Goal: Communication & Community: Connect with others

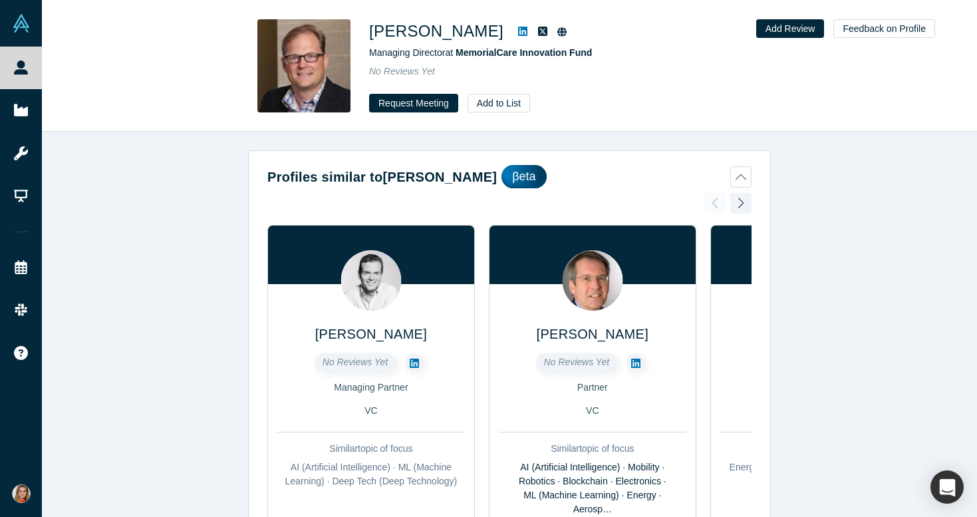
click at [518, 28] on icon at bounding box center [522, 31] width 9 height 9
click at [377, 103] on button "Request Meeting" at bounding box center [413, 103] width 89 height 19
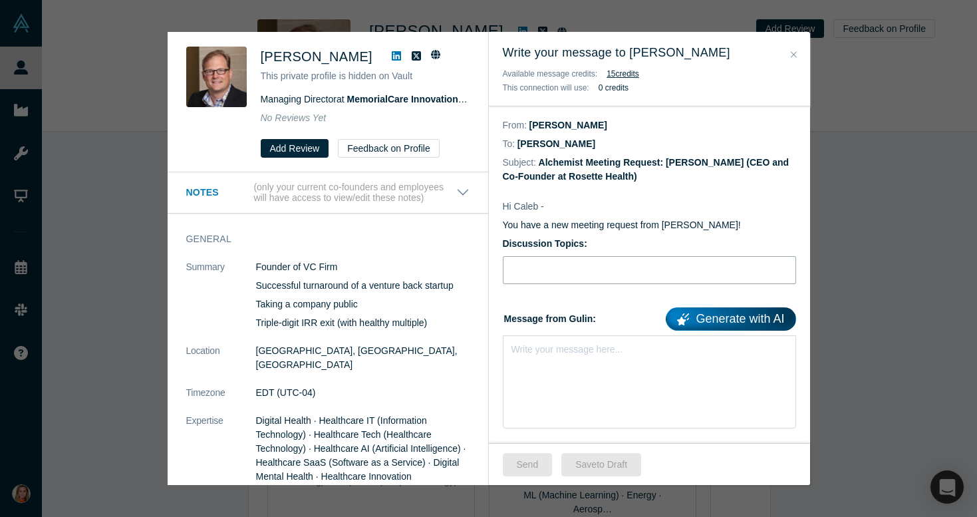
click at [598, 265] on input "Discussion Topics:" at bounding box center [649, 270] width 293 height 28
paste input "Rosette Health – Better communication, better care | Hoping for your advice"
type input "Rosette Health – Better communication, better care | Hoping for your advice"
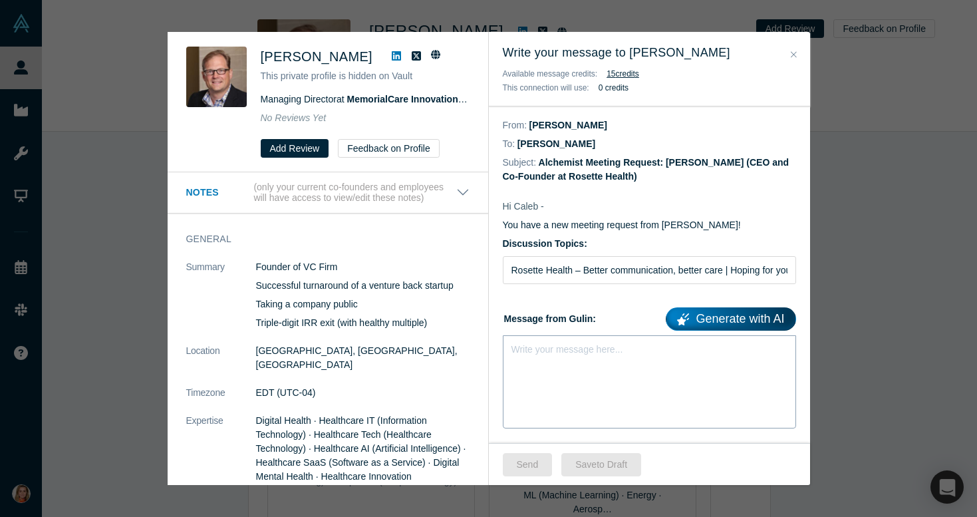
click at [561, 337] on div "Write your message here..." at bounding box center [649, 381] width 293 height 93
paste div "rdw-editor"
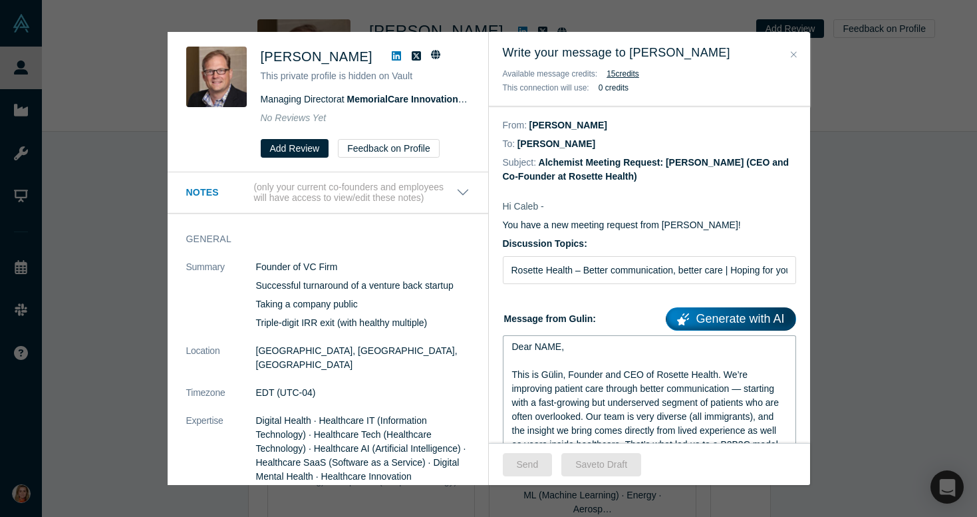
click at [559, 347] on span "Dear NAME," at bounding box center [538, 346] width 53 height 11
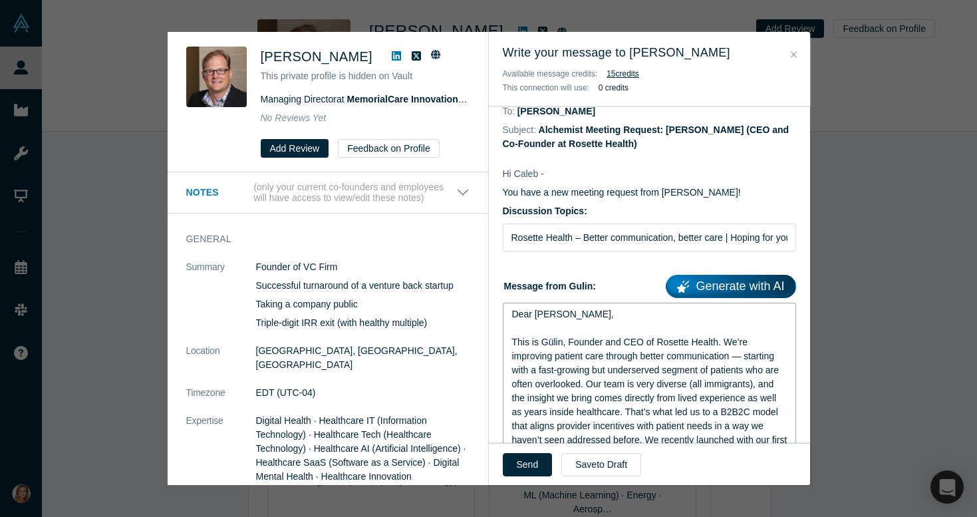
scroll to position [45, 0]
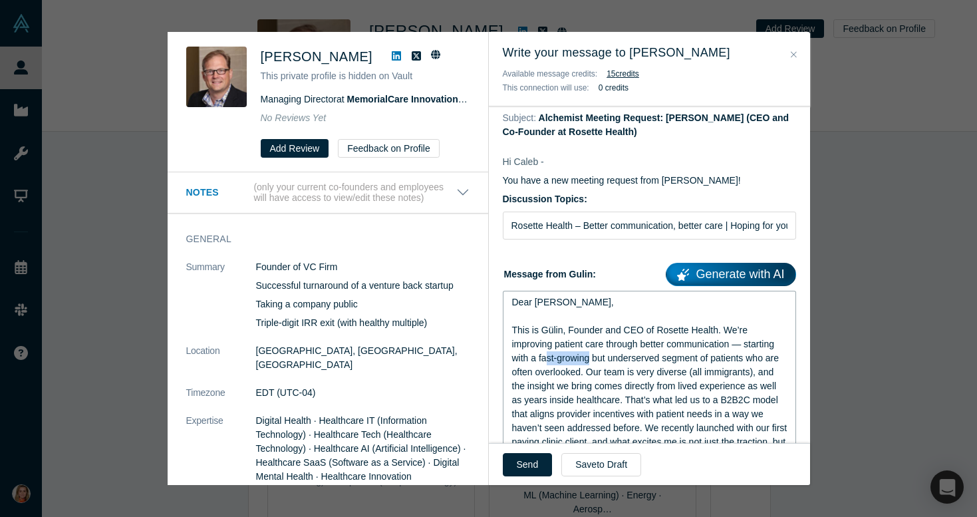
drag, startPoint x: 592, startPoint y: 361, endPoint x: 548, endPoint y: 361, distance: 43.9
click at [548, 361] on span "This is Gülin, Founder and CEO of Rosette Health. We’re improving patient care …" at bounding box center [651, 428] width 278 height 206
click at [561, 359] on span "This is Gülin, Founder and CEO of Rosette Health. We’re improving patient care …" at bounding box center [649, 428] width 275 height 206
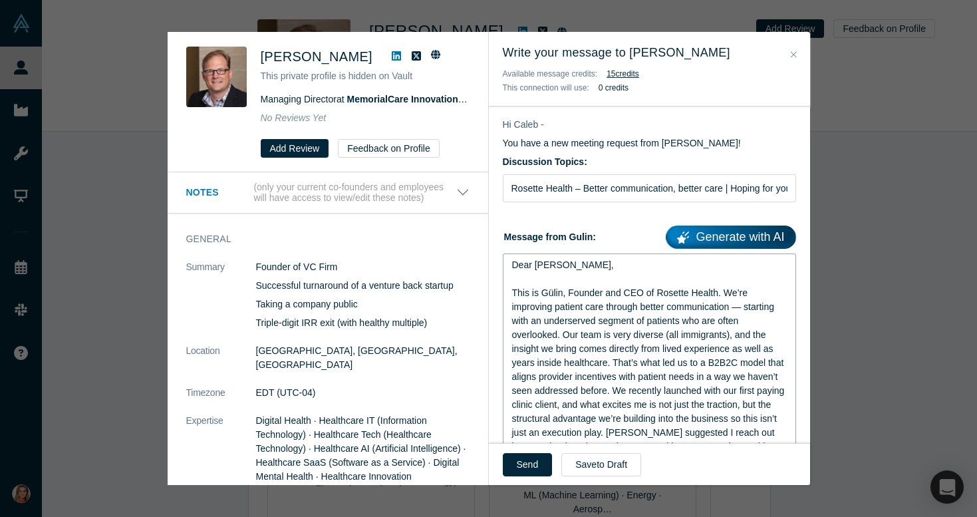
scroll to position [94, 0]
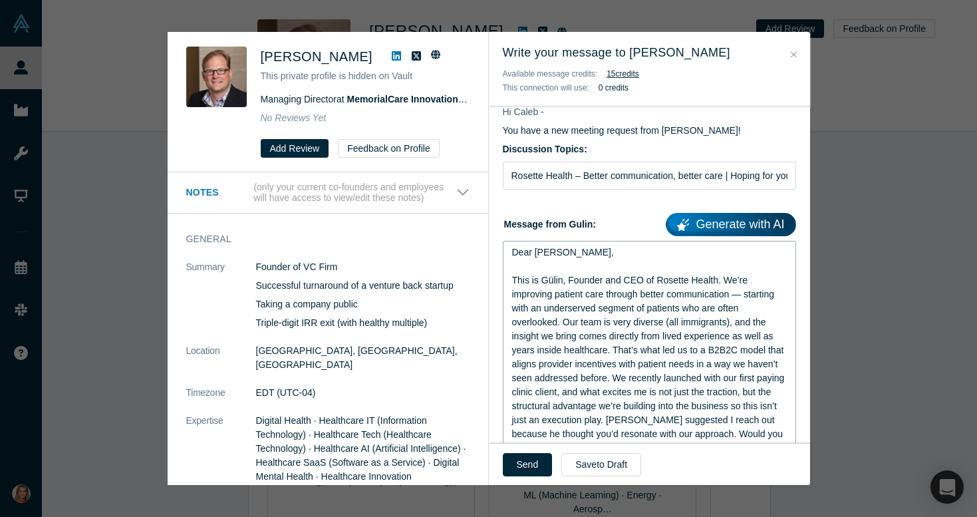
click at [564, 322] on span "This is Gülin, Founder and CEO of Rosette Health. We’re improving patient care …" at bounding box center [649, 378] width 275 height 206
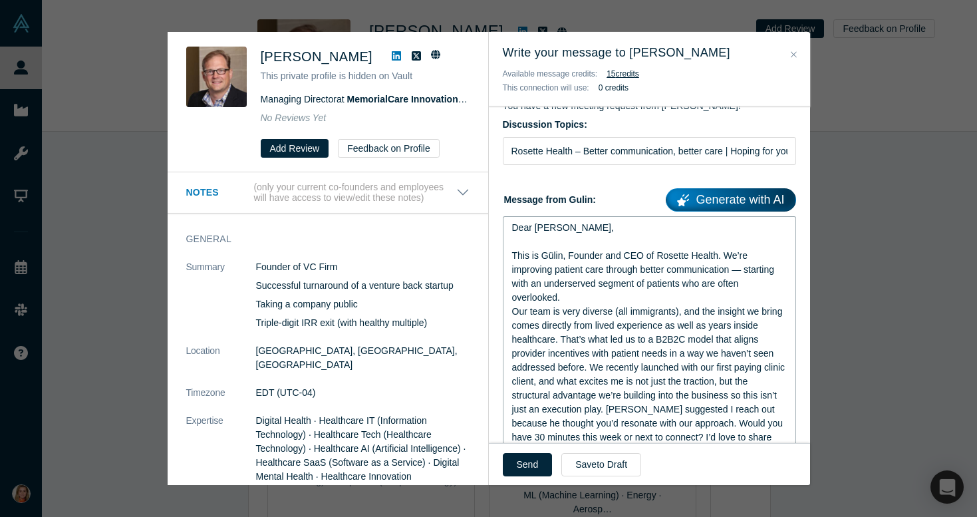
scroll to position [129, 0]
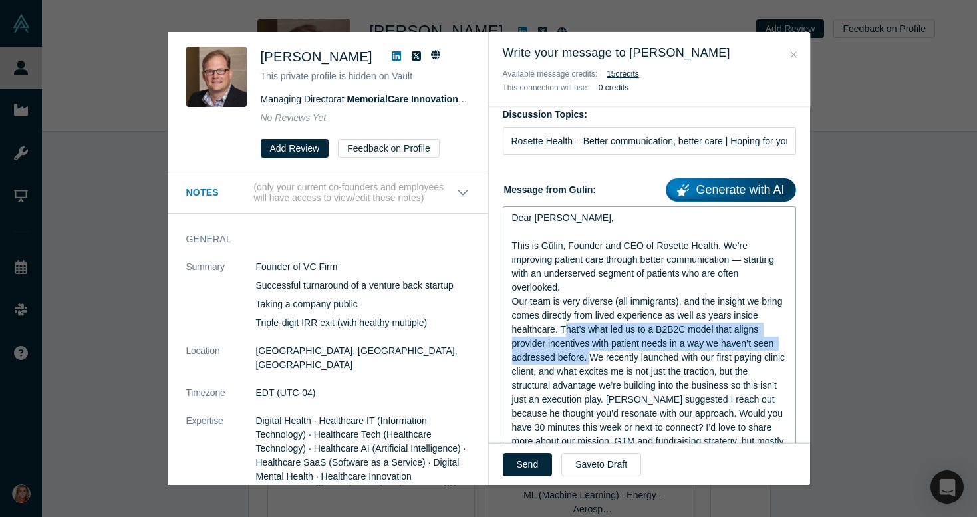
drag, startPoint x: 563, startPoint y: 327, endPoint x: 590, endPoint y: 354, distance: 37.6
click at [590, 354] on span "This is Gülin, Founder and CEO of Rosette Health. We’re improving patient care …" at bounding box center [650, 350] width 276 height 220
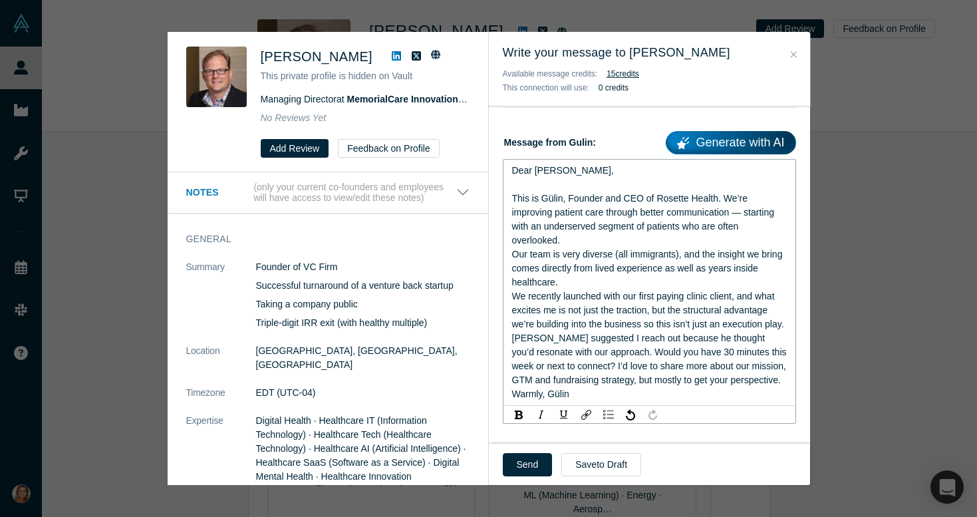
scroll to position [184, 0]
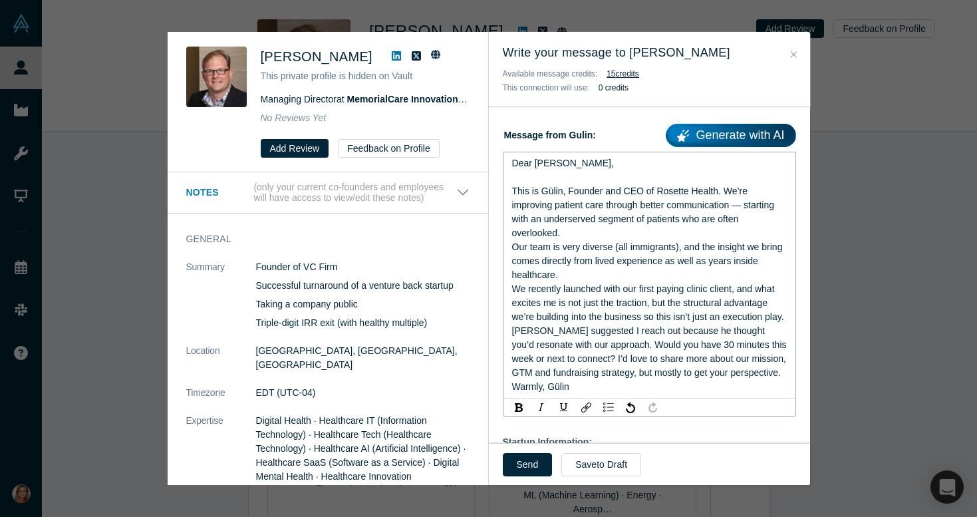
click at [533, 330] on span "We recently launched with our first paying clinic client, and what excites me i…" at bounding box center [650, 337] width 277 height 108
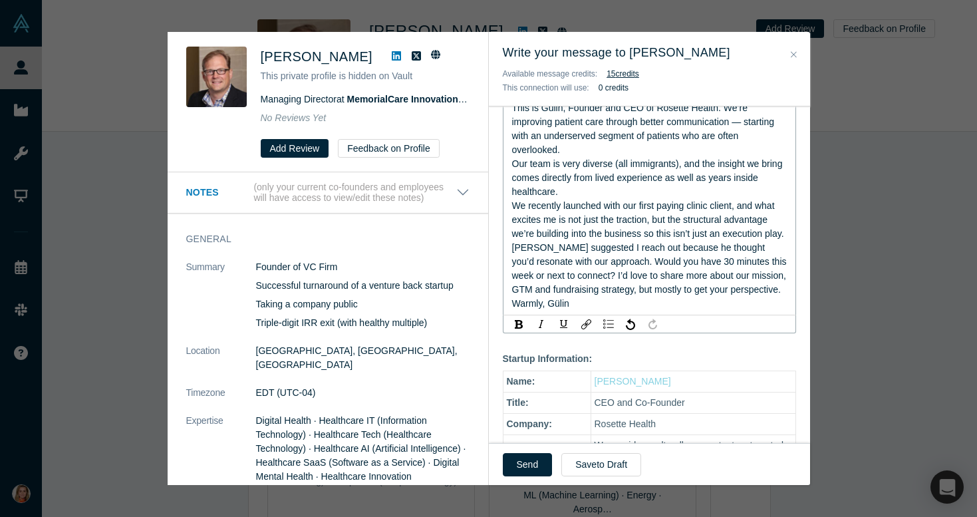
scroll to position [280, 0]
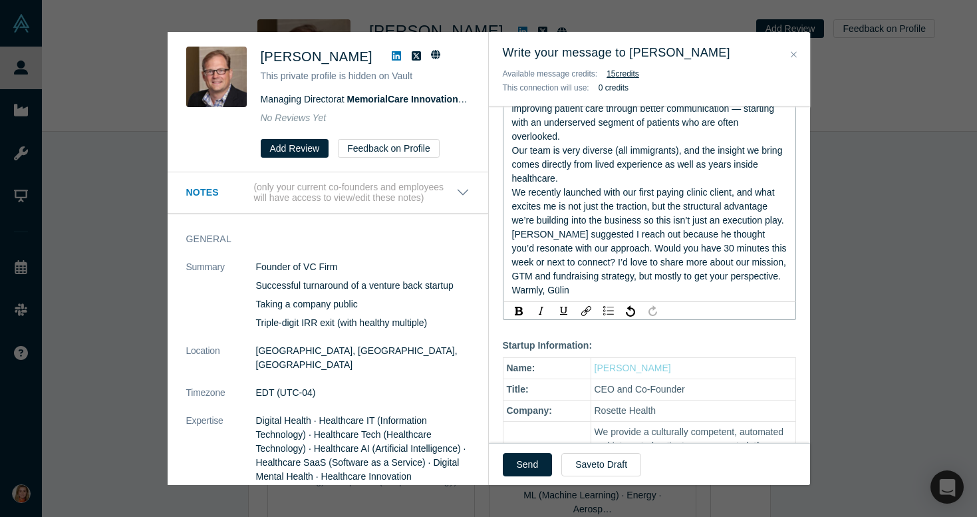
click at [747, 292] on span "We recently launched with our first paying clinic client, and what excites me i…" at bounding box center [650, 241] width 277 height 108
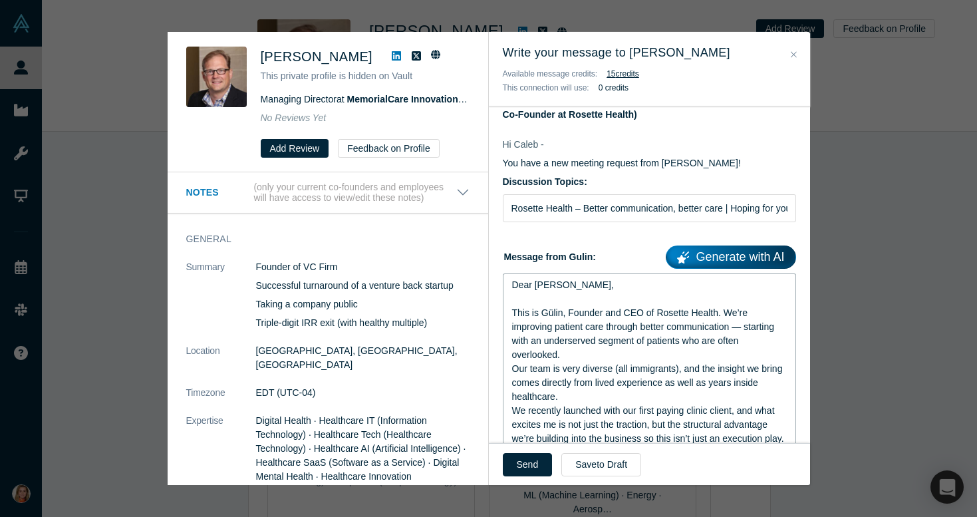
scroll to position [96, 0]
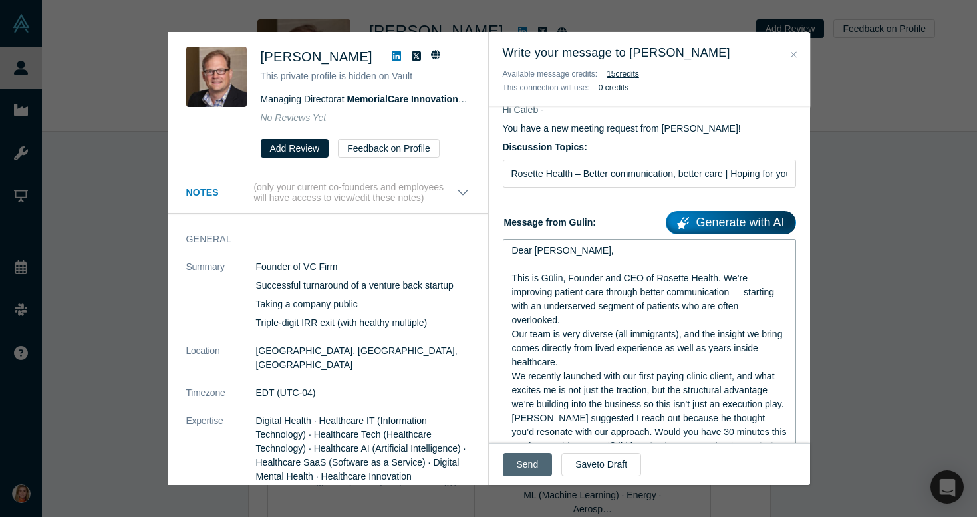
click at [536, 466] on button "Send" at bounding box center [528, 464] width 50 height 23
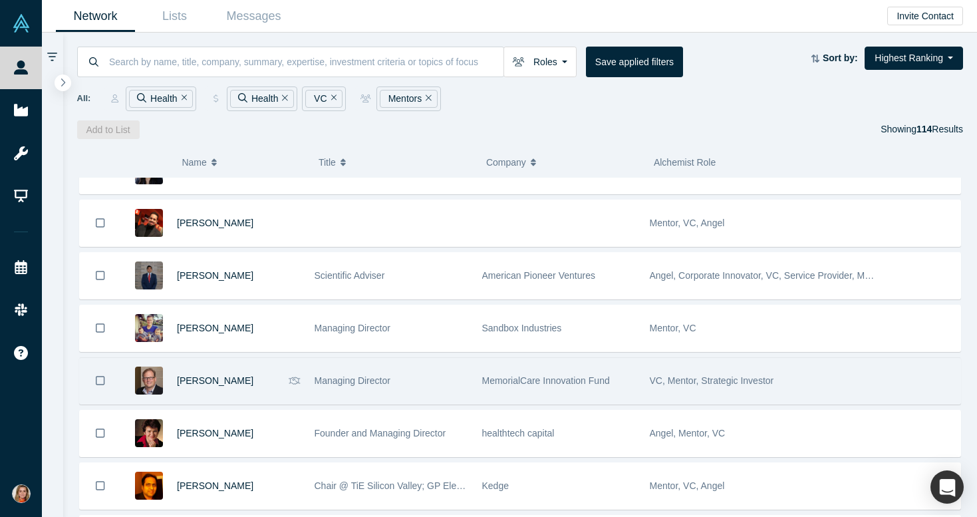
scroll to position [3760, 0]
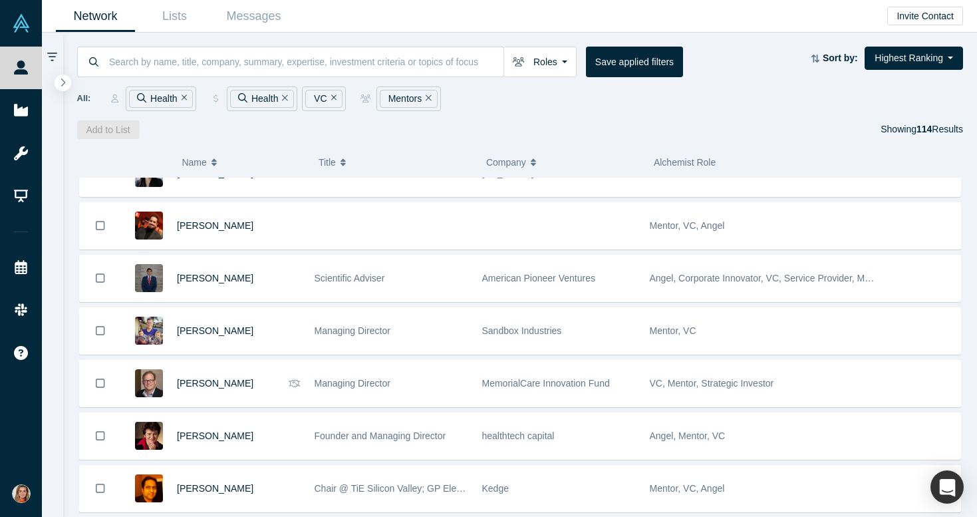
drag, startPoint x: 224, startPoint y: 331, endPoint x: 617, endPoint y: 1, distance: 512.9
click at [0, 0] on div "People Startups Resources Demo Day Events Slack Help Contact Us GDPR My Account…" at bounding box center [488, 258] width 977 height 517
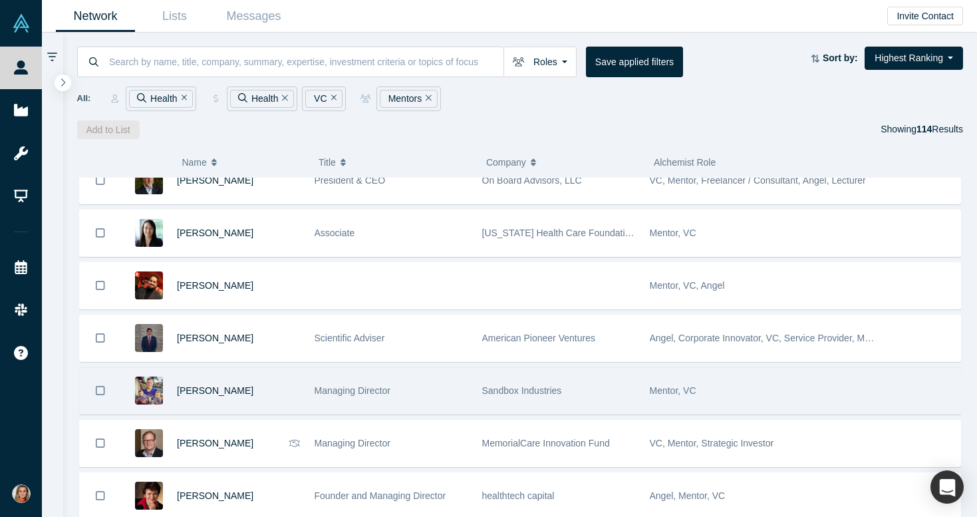
scroll to position [3699, 0]
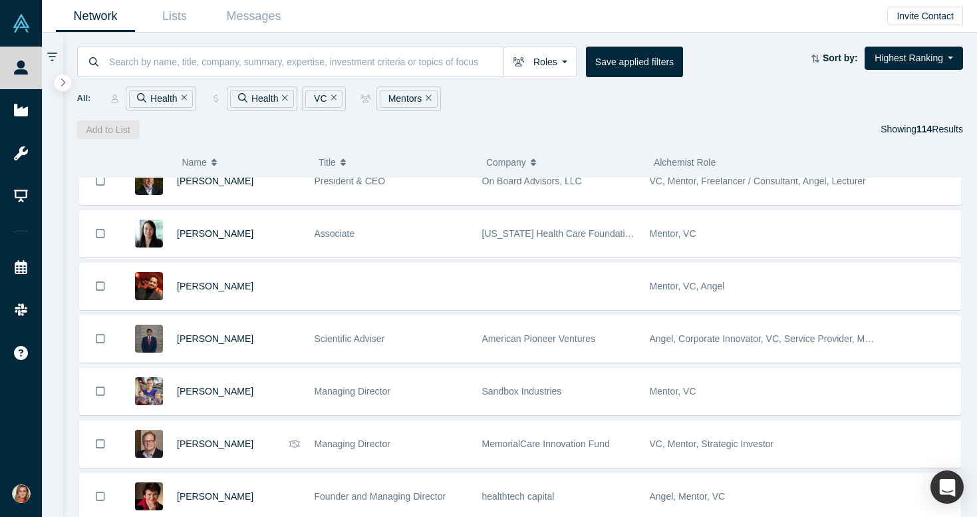
drag, startPoint x: 214, startPoint y: 339, endPoint x: 613, endPoint y: 7, distance: 519.3
click at [0, 0] on div "People Startups Resources Demo Day Events Slack Help Contact Us GDPR My Account…" at bounding box center [488, 258] width 977 height 517
drag, startPoint x: 198, startPoint y: 287, endPoint x: 539, endPoint y: 6, distance: 442.0
click at [0, 0] on div "People Startups Resources Demo Day Events Slack Help Contact Us GDPR My Account…" at bounding box center [488, 258] width 977 height 517
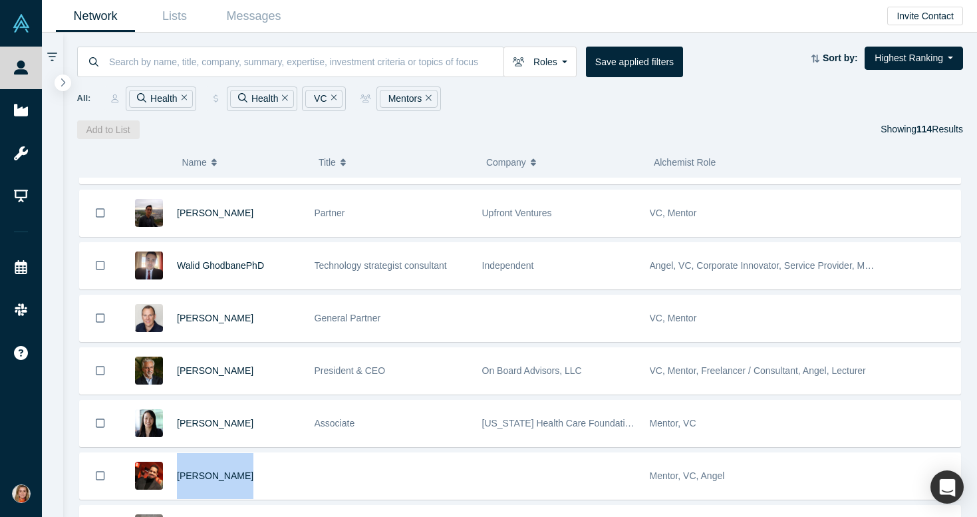
scroll to position [3551, 0]
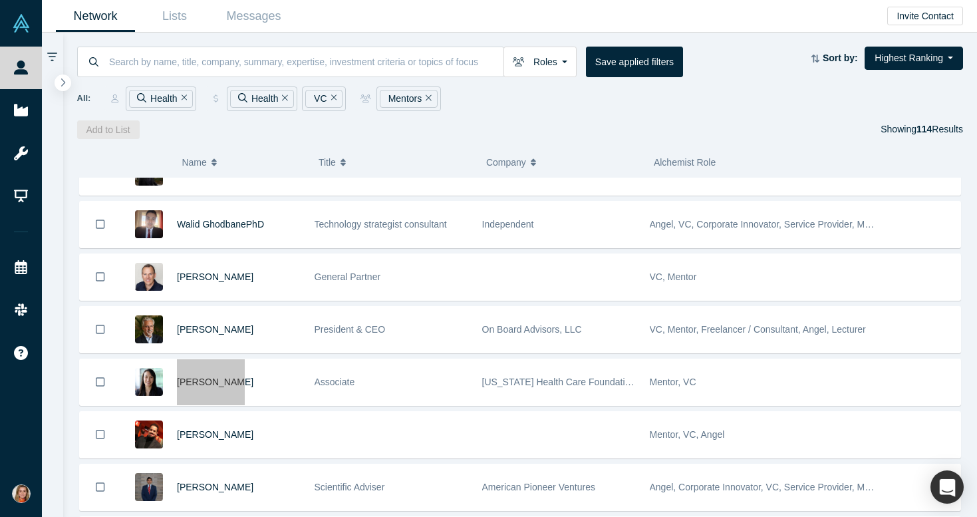
drag, startPoint x: 213, startPoint y: 384, endPoint x: 548, endPoint y: 1, distance: 508.8
click at [0, 0] on div "People Startups Resources Demo Day Events Slack Help Contact Us GDPR My Account…" at bounding box center [488, 258] width 977 height 517
drag, startPoint x: 205, startPoint y: 329, endPoint x: 503, endPoint y: 8, distance: 437.9
click at [0, 0] on div "People Startups Resources Demo Day Events Slack Help Contact Us GDPR My Account…" at bounding box center [488, 258] width 977 height 517
drag, startPoint x: 208, startPoint y: 275, endPoint x: 535, endPoint y: 18, distance: 416.5
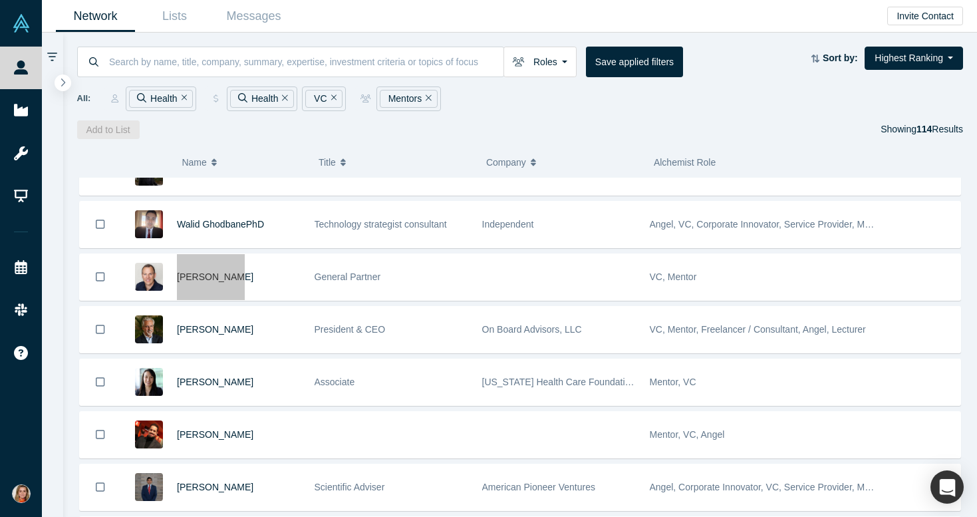
click at [0, 0] on div "People Startups Resources Demo Day Events Slack Help Contact Us GDPR My Account…" at bounding box center [488, 258] width 977 height 517
drag, startPoint x: 214, startPoint y: 277, endPoint x: 538, endPoint y: 2, distance: 424.9
click at [0, 0] on div "People Startups Resources Demo Day Events Slack Help Contact Us GDPR My Account…" at bounding box center [488, 258] width 977 height 517
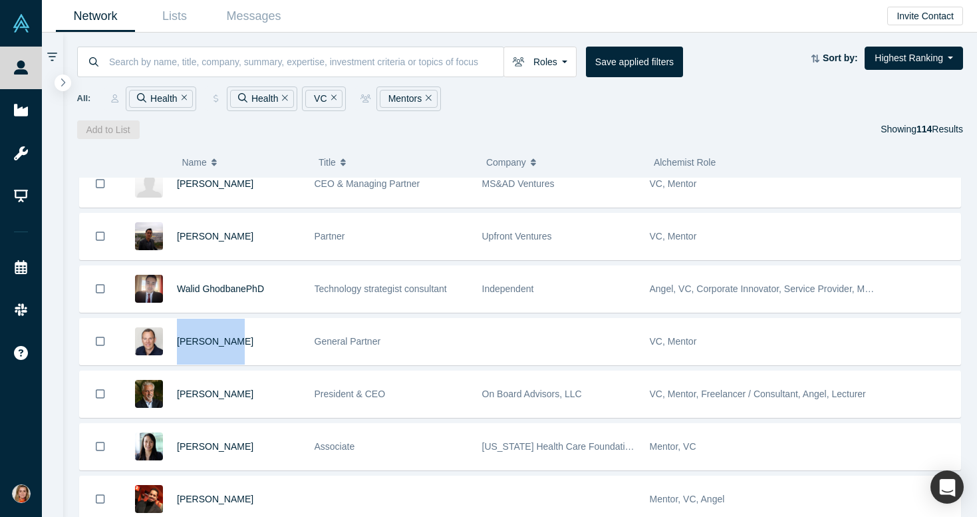
scroll to position [3482, 0]
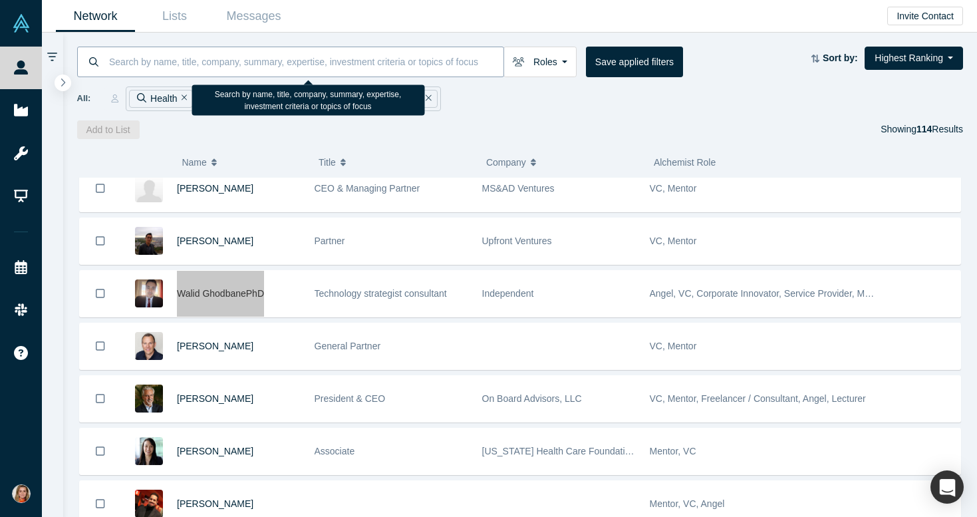
drag, startPoint x: 245, startPoint y: 291, endPoint x: 375, endPoint y: 69, distance: 257.7
click at [0, 0] on div "People Startups Resources Demo Day Events Slack Help Contact Us GDPR My Account…" at bounding box center [488, 258] width 977 height 517
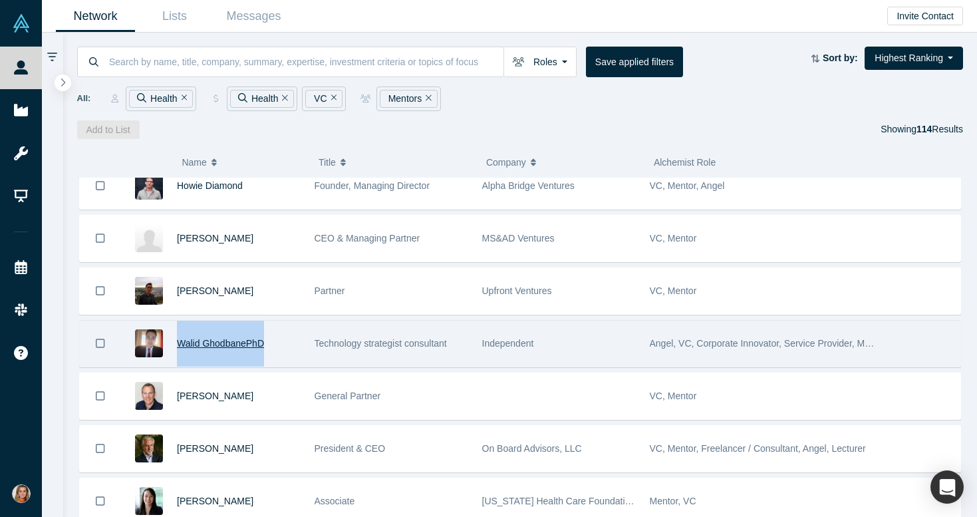
scroll to position [3428, 0]
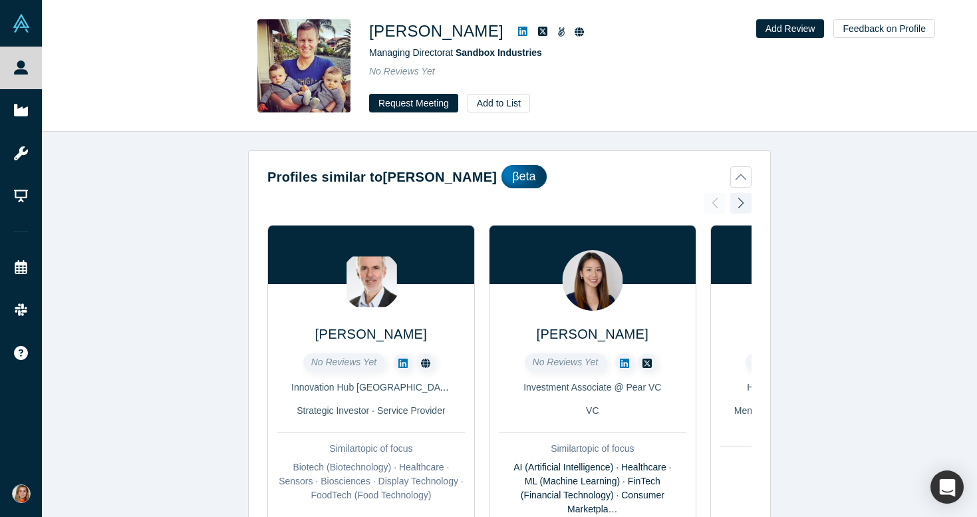
click at [518, 32] on icon at bounding box center [522, 31] width 9 height 9
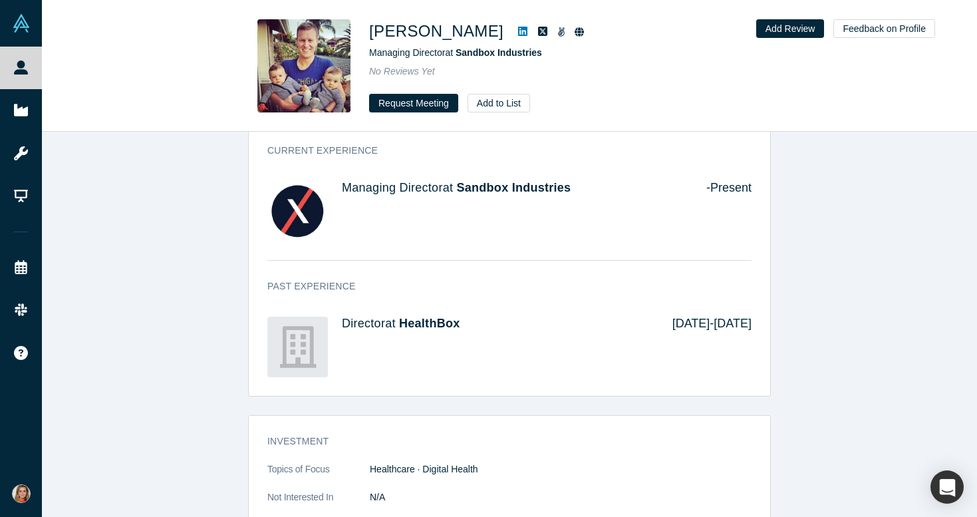
scroll to position [920, 0]
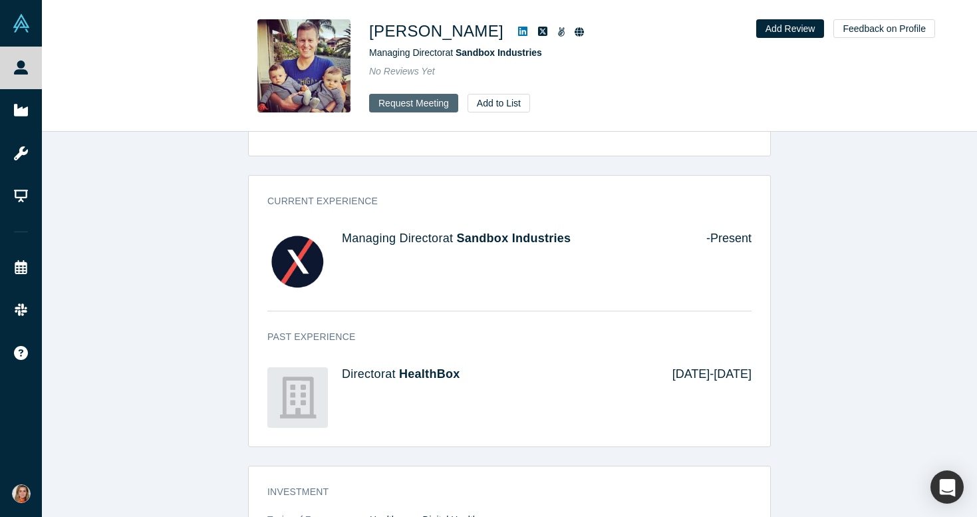
click at [427, 101] on button "Request Meeting" at bounding box center [413, 103] width 89 height 19
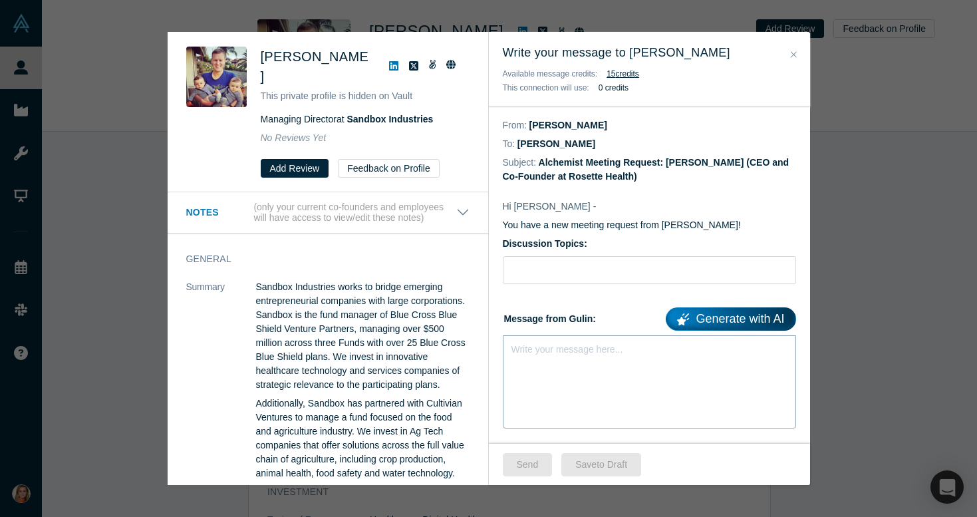
click at [553, 368] on div "Write your message here..." at bounding box center [649, 381] width 293 height 93
drag, startPoint x: 602, startPoint y: 346, endPoint x: 493, endPoint y: 344, distance: 109.1
click at [548, 352] on div "rdw-editor" at bounding box center [649, 347] width 275 height 14
paste div "rdw-editor"
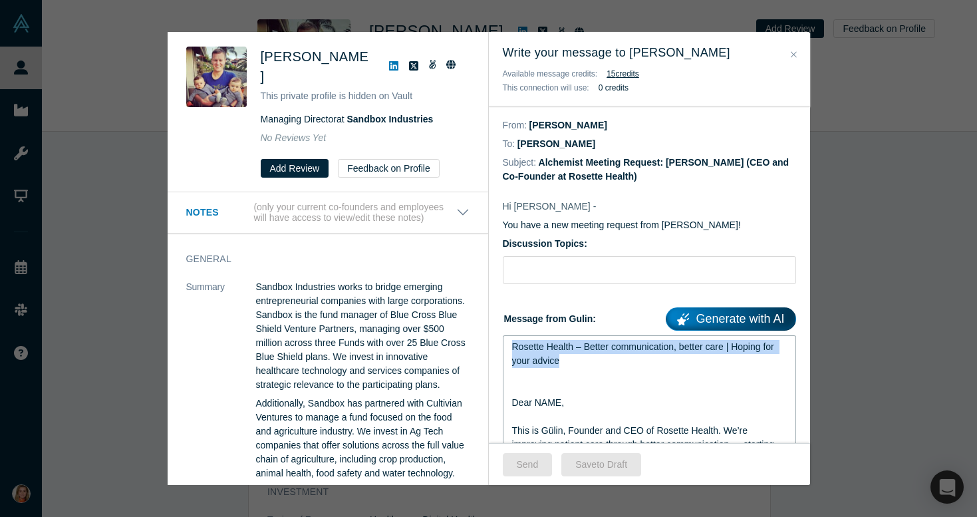
drag, startPoint x: 576, startPoint y: 364, endPoint x: 503, endPoint y: 339, distance: 76.6
click at [503, 339] on div "Rosette Health – Better communication, better care | Hoping for your advice Dea…" at bounding box center [649, 486] width 293 height 303
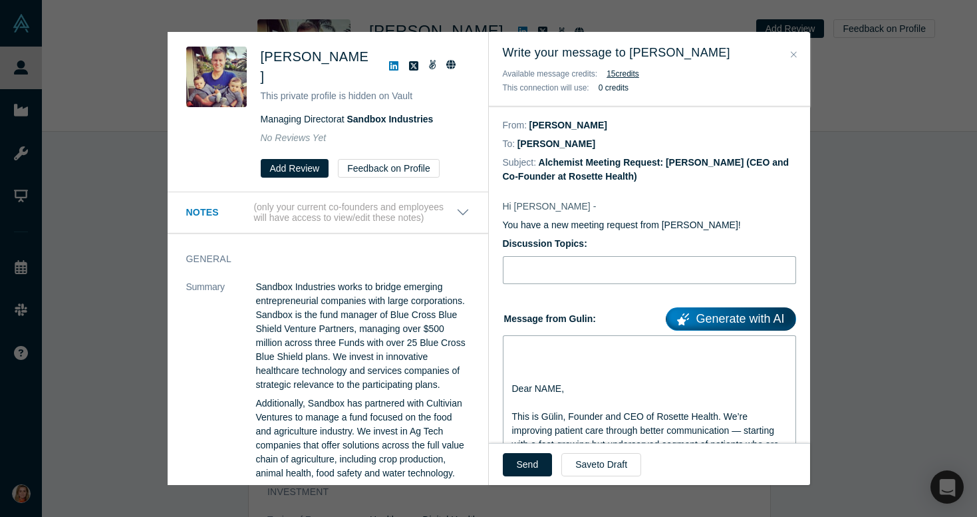
click at [527, 275] on input "Discussion Topics:" at bounding box center [649, 270] width 293 height 28
paste input "Rosette Health – Better communication, better care | Hoping for your advice"
type input "Rosette Health – Better communication, better care | Hoping for your advice"
click at [512, 389] on span "Dear NAME," at bounding box center [538, 388] width 53 height 11
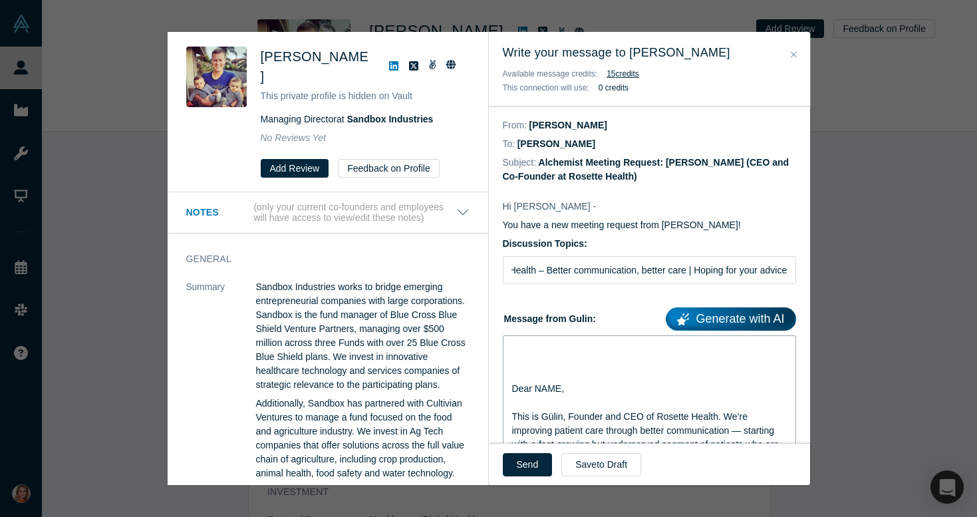
scroll to position [0, 0]
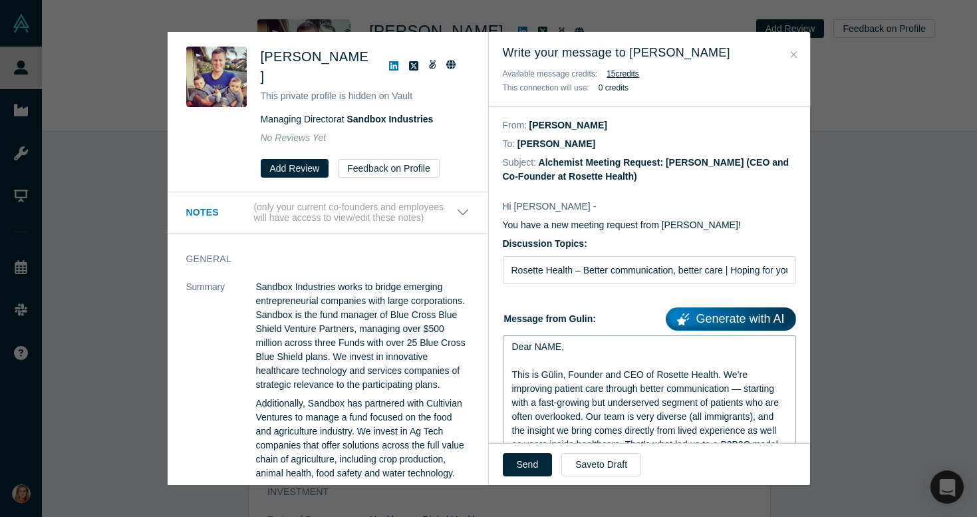
click at [560, 349] on span "Dear NAME," at bounding box center [538, 346] width 53 height 11
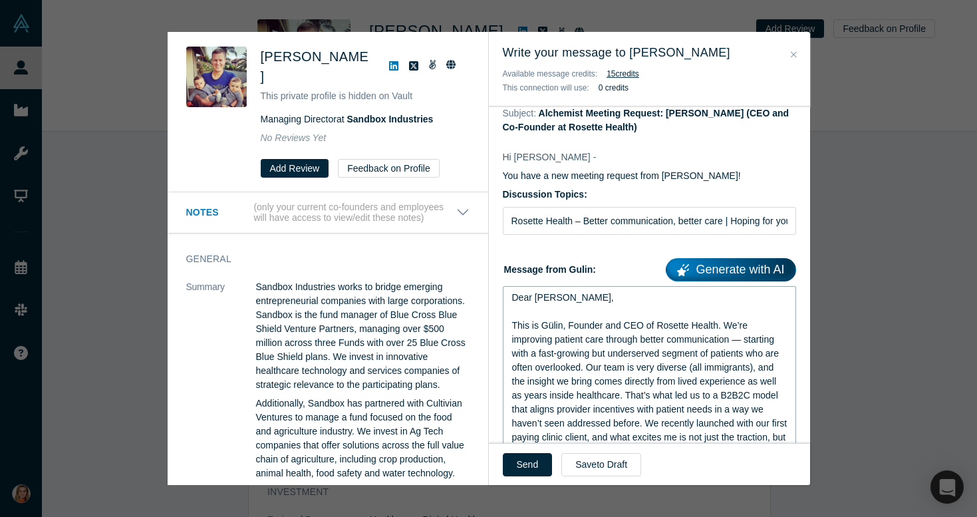
scroll to position [56, 0]
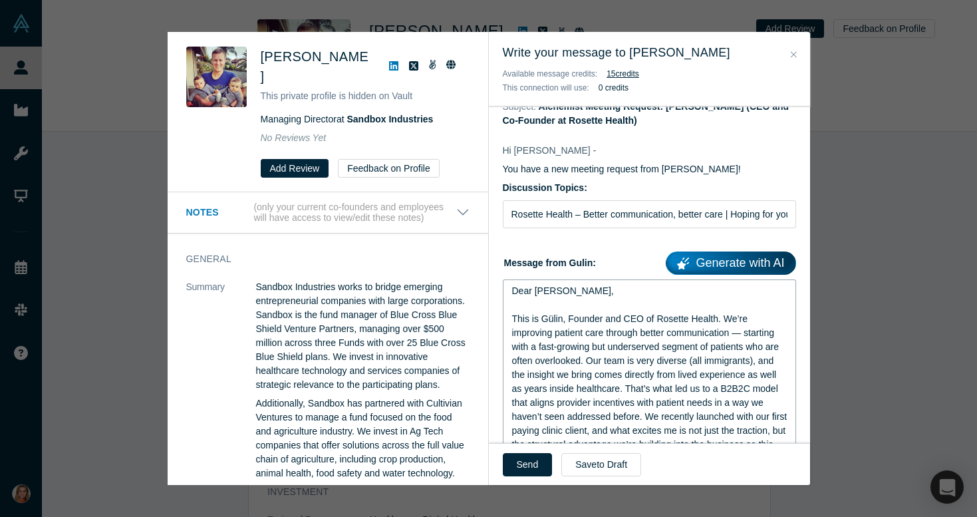
click at [588, 359] on span "This is Gülin, Founder and CEO of Rosette Health. We’re improving patient care …" at bounding box center [651, 416] width 278 height 206
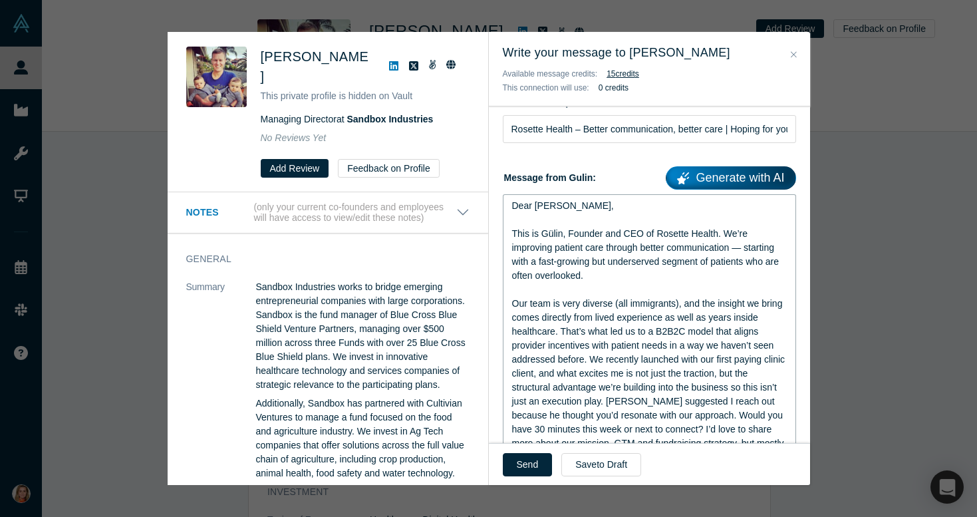
scroll to position [146, 0]
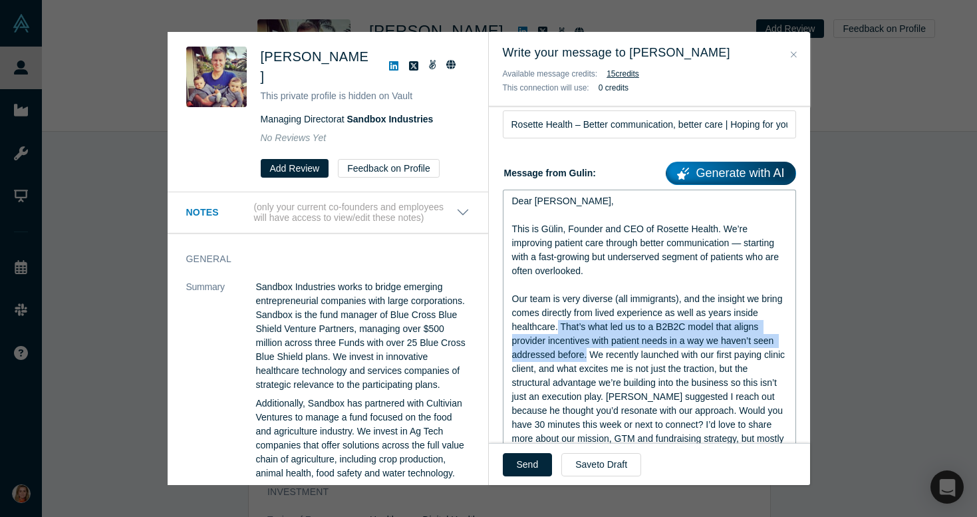
drag, startPoint x: 588, startPoint y: 355, endPoint x: 558, endPoint y: 327, distance: 41.0
click at [558, 327] on span "This is Gülin, Founder and CEO of Rosette Health. We’re improving patient care …" at bounding box center [650, 341] width 276 height 234
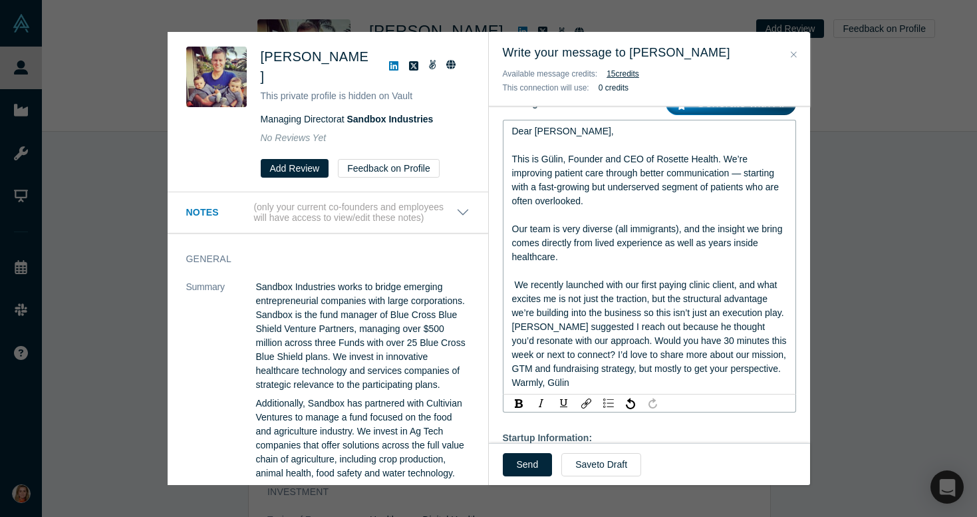
scroll to position [234, 0]
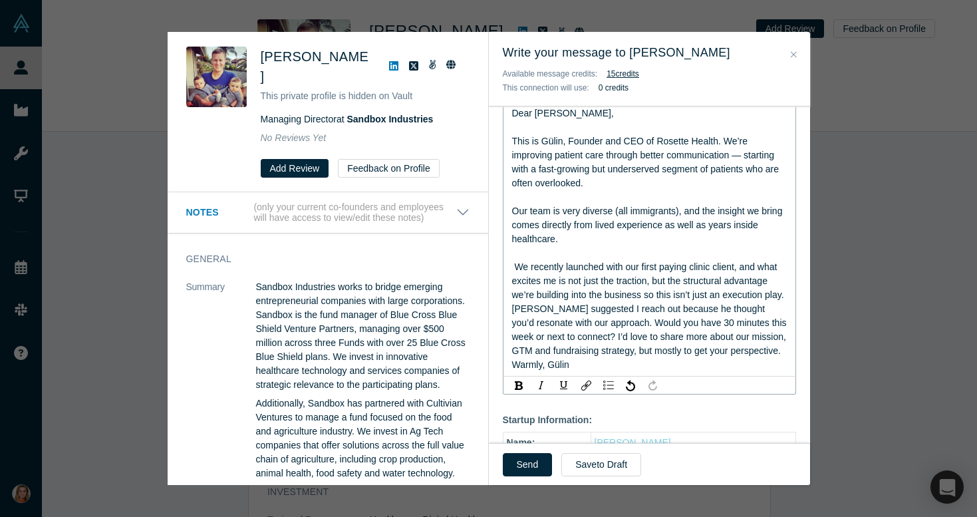
click at [534, 309] on span "This is Gülin, Founder and CEO of Rosette Health. We’re improving patient care …" at bounding box center [650, 253] width 277 height 234
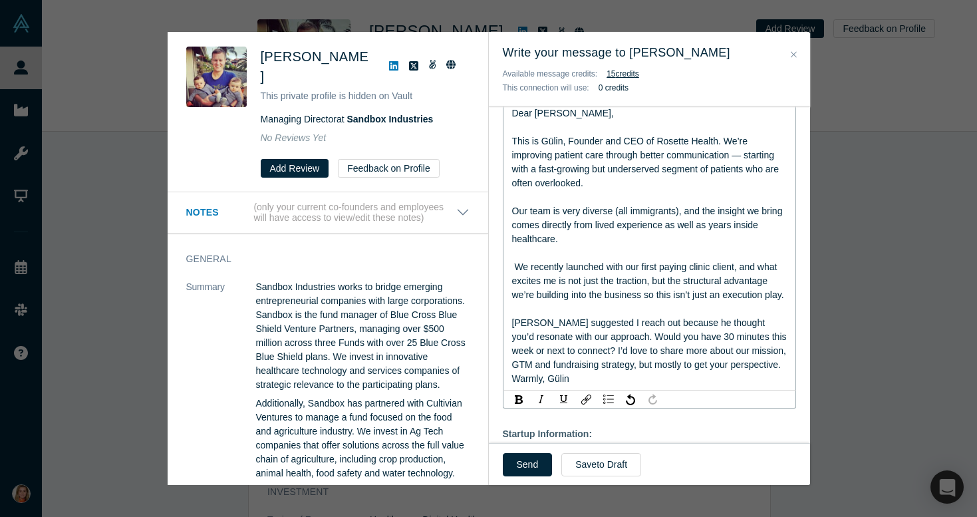
click at [514, 273] on div "This is Gülin, Founder and CEO of Rosette Health. We’re improving patient care …" at bounding box center [649, 260] width 275 height 252
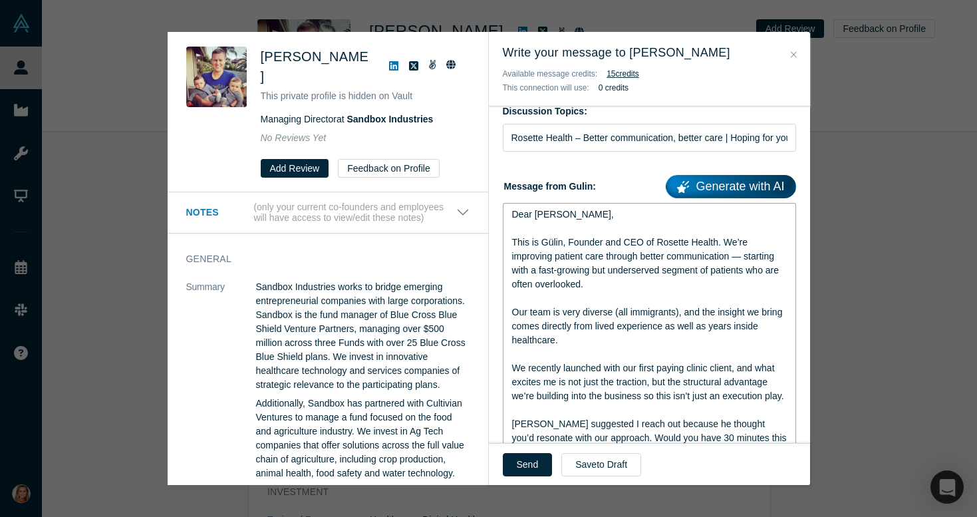
scroll to position [39, 0]
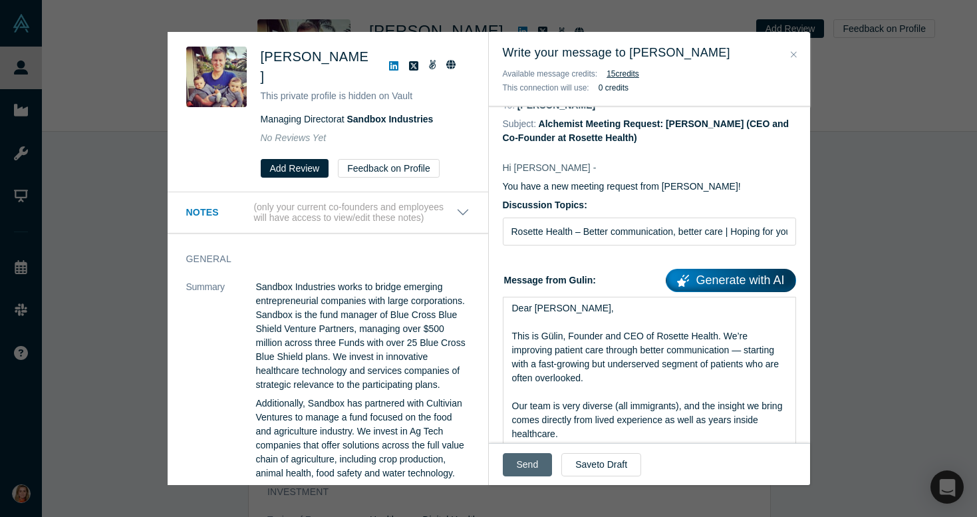
click at [532, 465] on button "Send" at bounding box center [528, 464] width 50 height 23
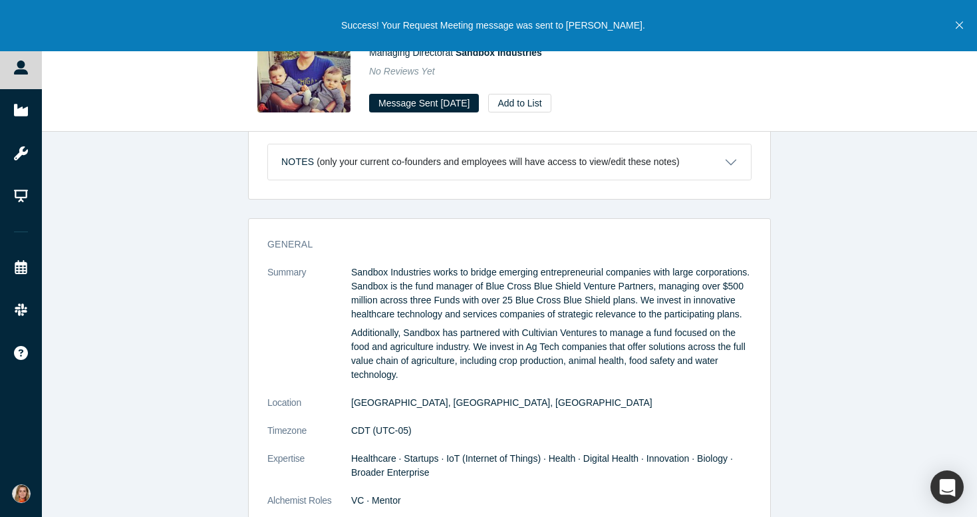
scroll to position [288, 0]
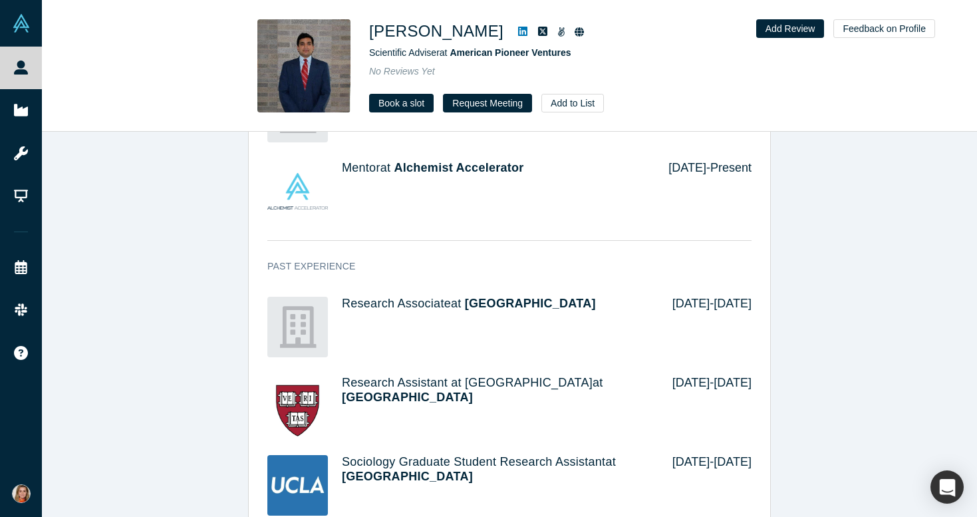
scroll to position [1049, 0]
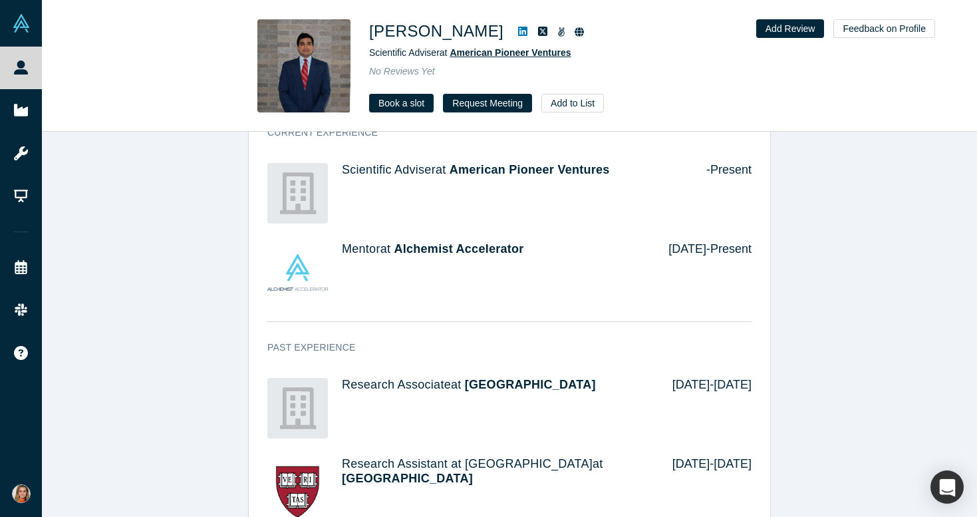
click at [540, 50] on span "American Pioneer Ventures" at bounding box center [510, 52] width 121 height 11
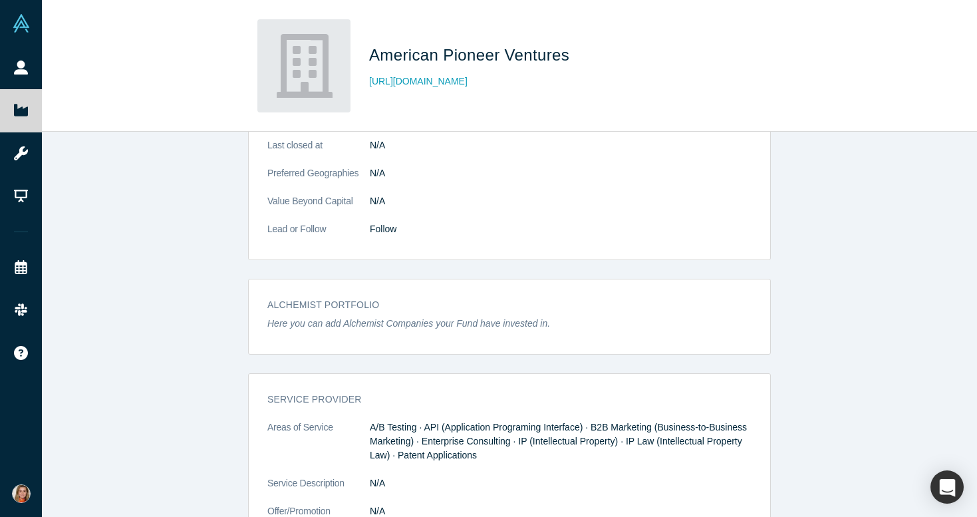
scroll to position [513, 0]
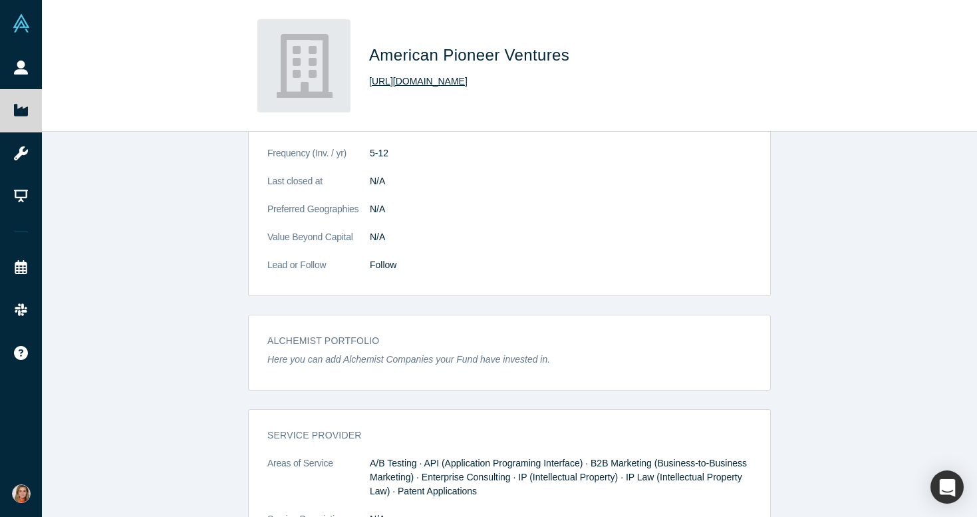
click at [436, 85] on link "[URL][DOMAIN_NAME]" at bounding box center [418, 82] width 98 height 14
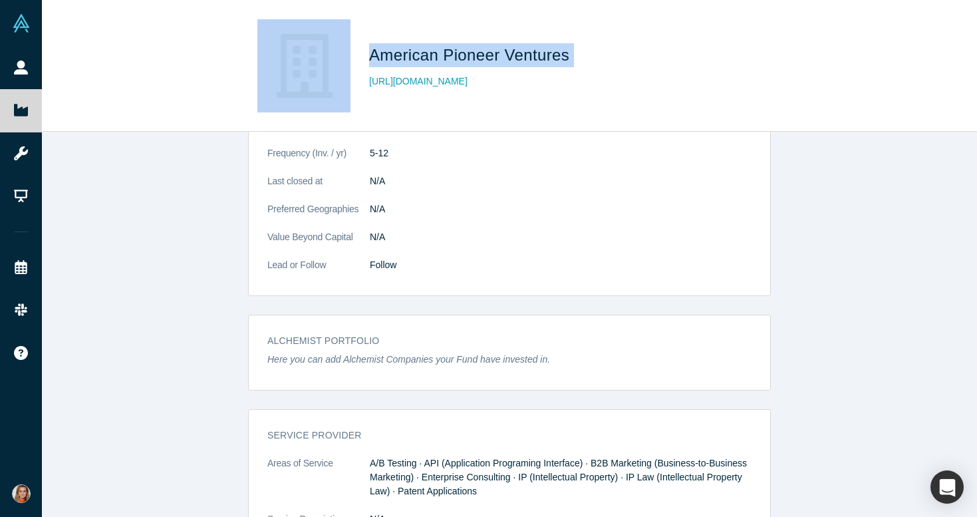
drag, startPoint x: 560, startPoint y: 59, endPoint x: 355, endPoint y: 59, distance: 204.3
click at [355, 59] on div "American Pioneer Ventures http://www.albertho.net" at bounding box center [509, 65] width 523 height 93
copy div "American Pioneer Ventures"
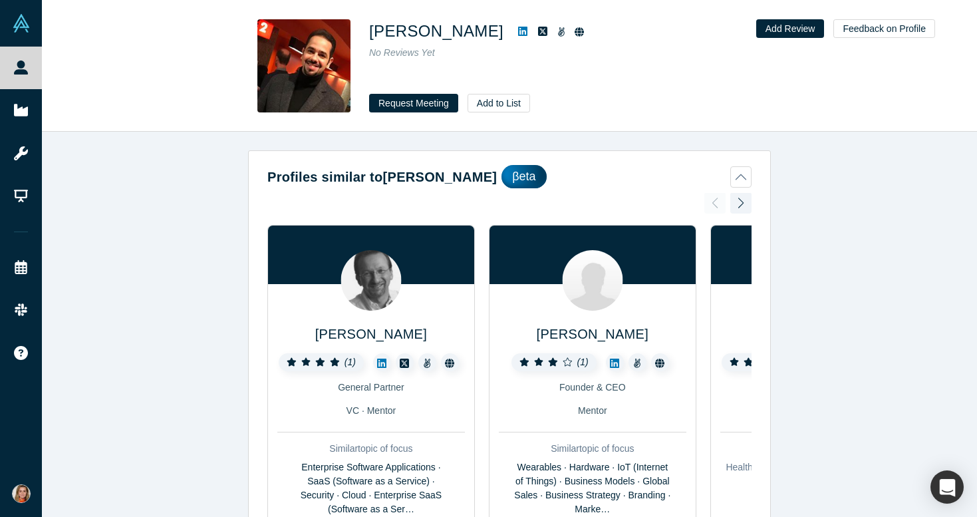
click at [518, 31] on icon at bounding box center [522, 31] width 9 height 11
drag, startPoint x: 476, startPoint y: 32, endPoint x: 370, endPoint y: 32, distance: 105.8
click at [370, 32] on div "[PERSON_NAME]" at bounding box center [555, 31] width 373 height 24
copy div "[PERSON_NAME]"
click at [558, 32] on icon at bounding box center [561, 31] width 7 height 9
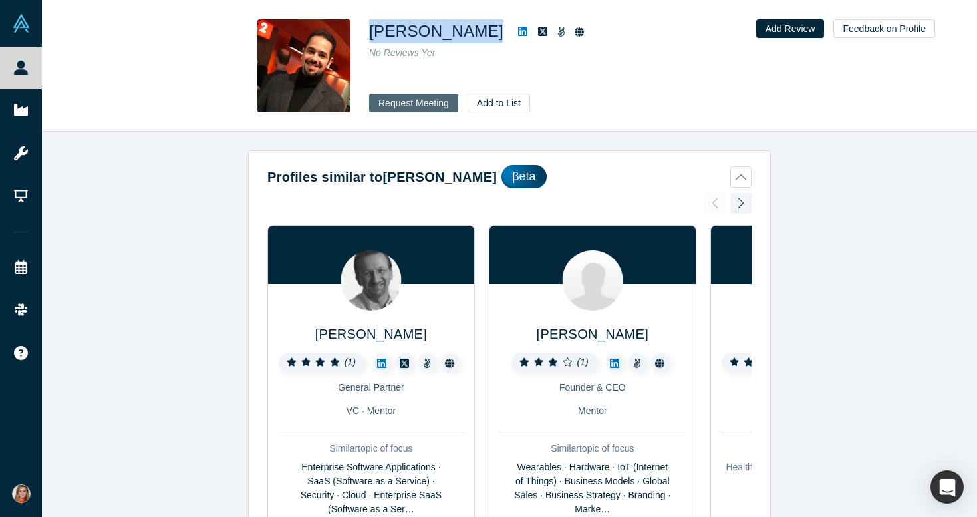
click at [428, 100] on button "Request Meeting" at bounding box center [413, 103] width 89 height 19
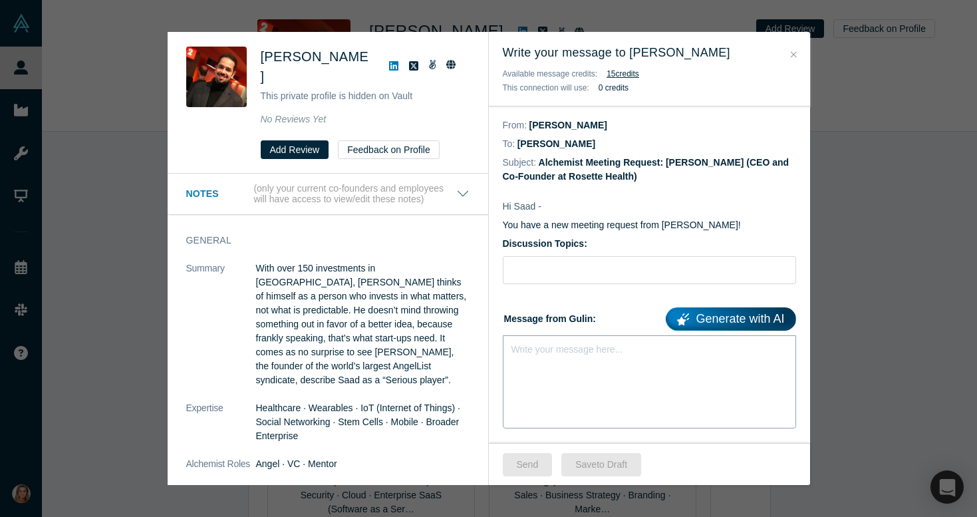
click at [564, 366] on div "Write your message here..." at bounding box center [649, 381] width 293 height 93
drag, startPoint x: 586, startPoint y: 364, endPoint x: 505, endPoint y: 361, distance: 80.6
click at [505, 361] on div "[PERSON_NAME]" at bounding box center [649, 372] width 293 height 75
click at [552, 375] on div "rdw-editor" at bounding box center [649, 375] width 275 height 14
paste div "rdw-editor"
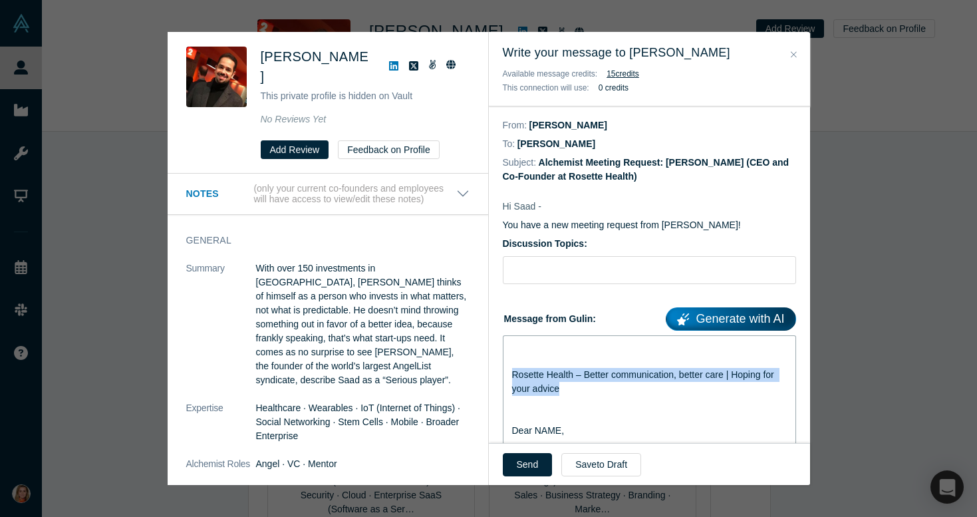
drag, startPoint x: 573, startPoint y: 393, endPoint x: 509, endPoint y: 372, distance: 67.1
click at [509, 373] on div "Rosette Health – Better communication, better care | Hoping for your advice Dea…" at bounding box center [649, 507] width 293 height 345
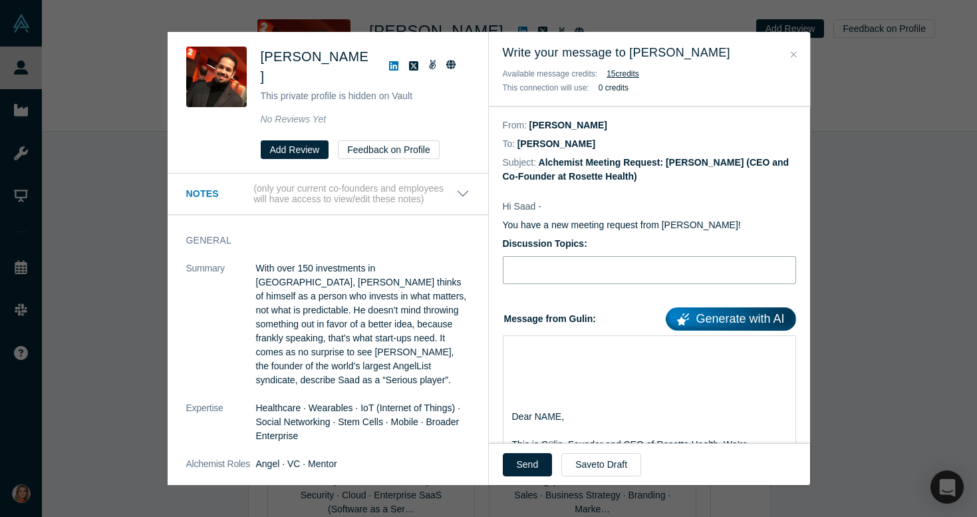
click at [530, 269] on input "Discussion Topics:" at bounding box center [649, 270] width 293 height 28
paste input "Rosette Health – Better communication, better care | Hoping for your advice"
type input "Rosette Health – Better communication, better care | Hoping for your advice"
click at [512, 415] on span "Dear NAME," at bounding box center [538, 416] width 53 height 11
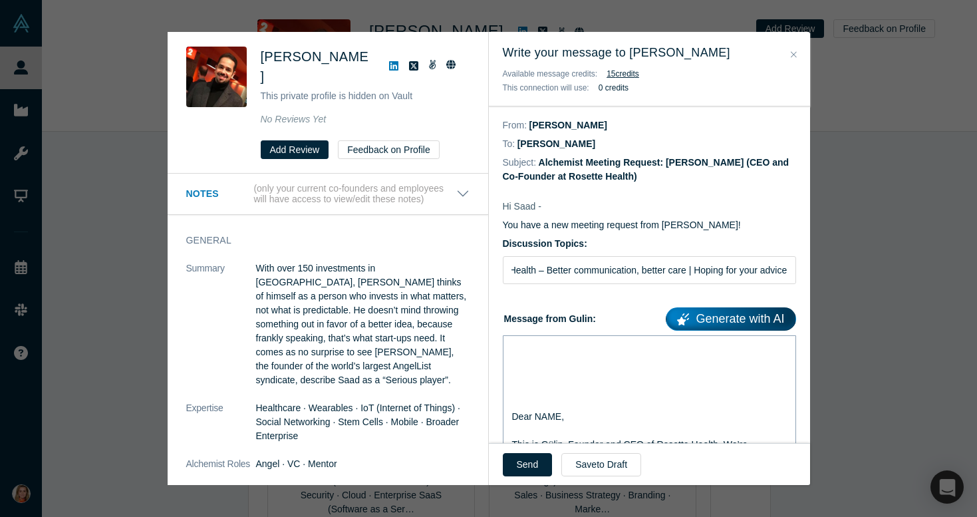
scroll to position [0, 0]
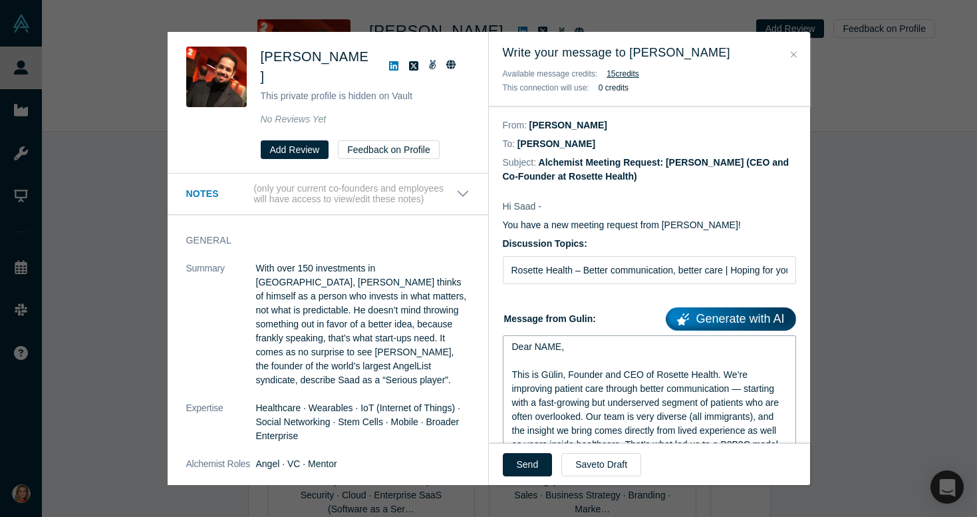
click at [560, 349] on span "Dear NAME," at bounding box center [538, 346] width 53 height 11
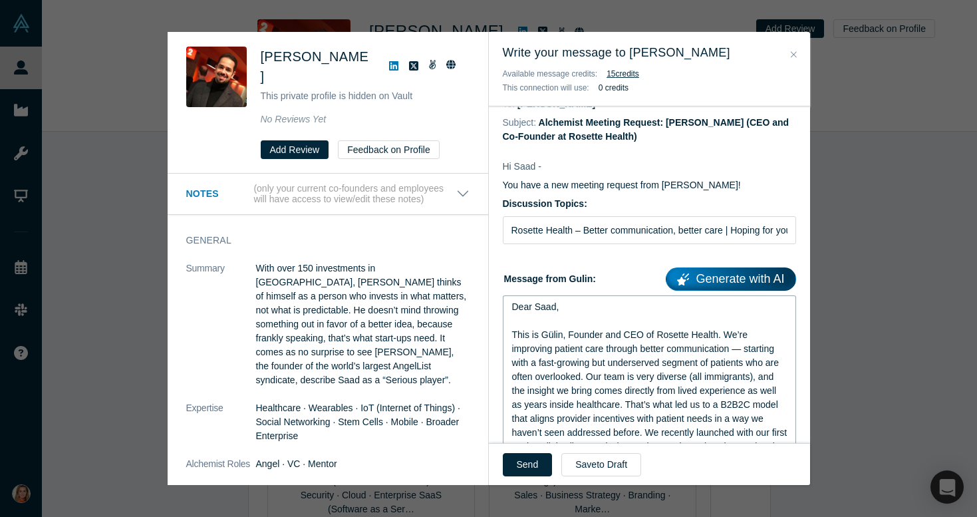
scroll to position [53, 0]
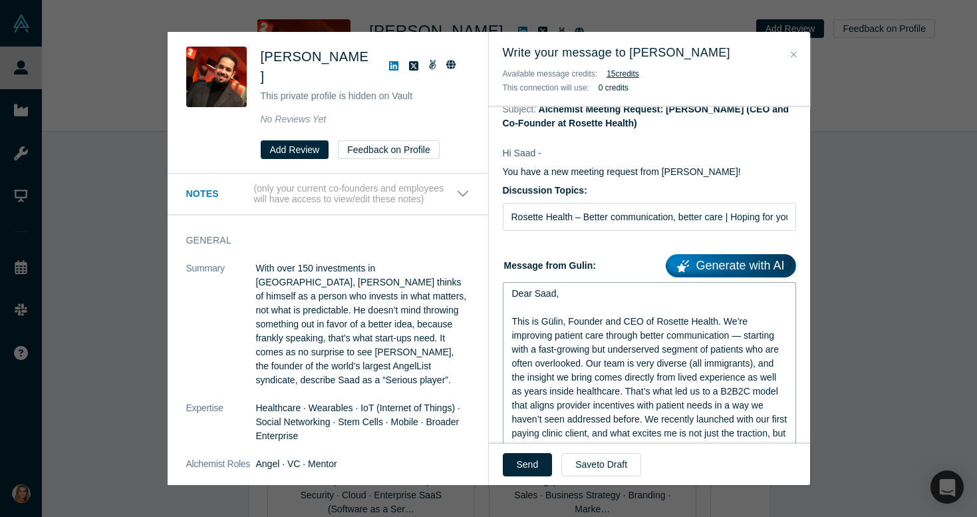
click at [588, 366] on span "This is Gülin, Founder and CEO of Rosette Health. We’re improving patient care …" at bounding box center [651, 419] width 278 height 206
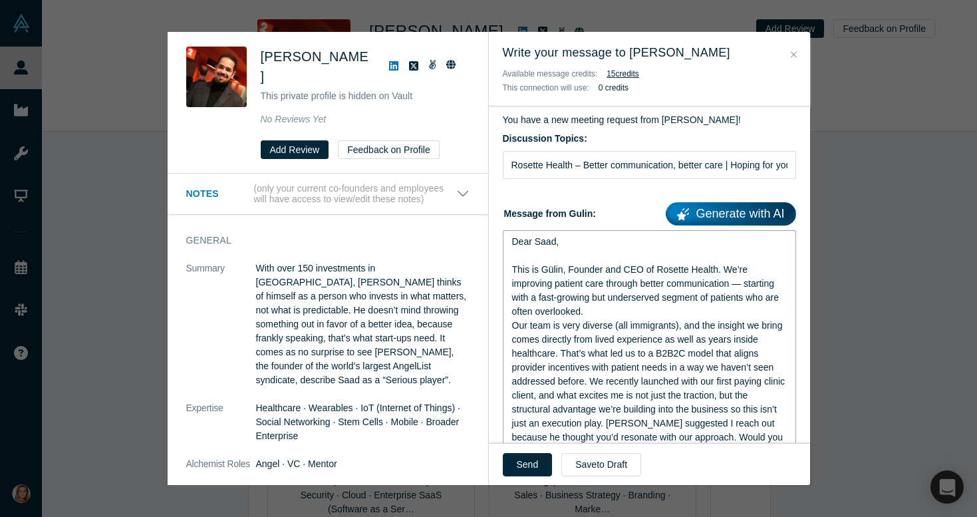
scroll to position [108, 0]
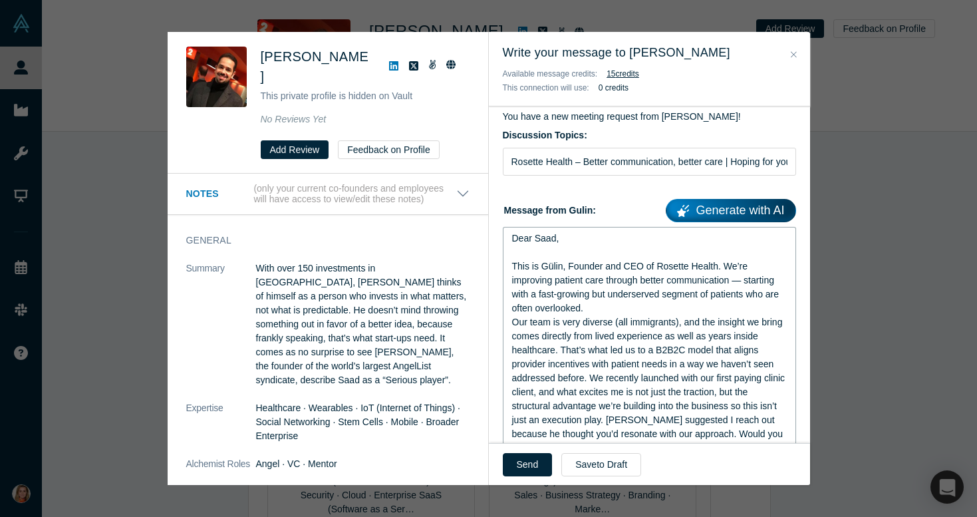
click at [590, 377] on span "This is Gülin, Founder and CEO of Rosette Health. We’re improving patient care …" at bounding box center [650, 371] width 276 height 220
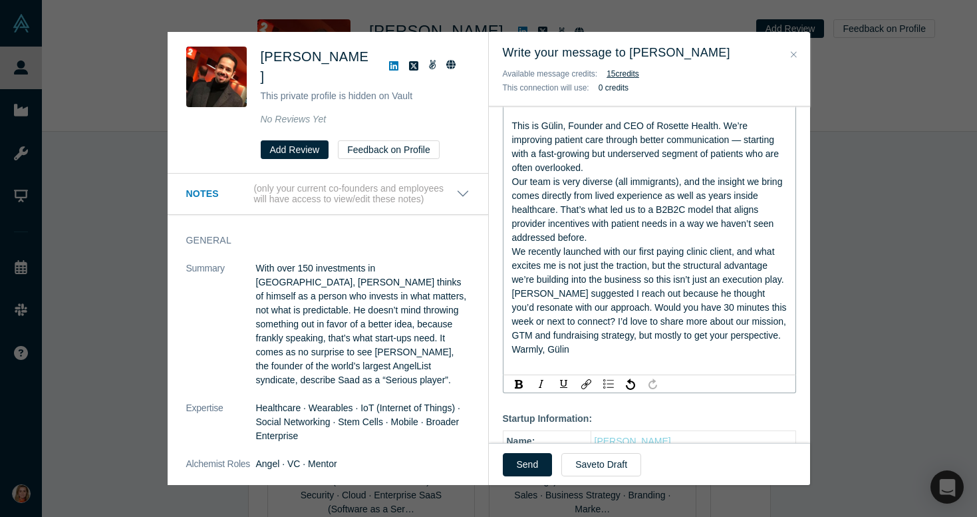
scroll to position [252, 0]
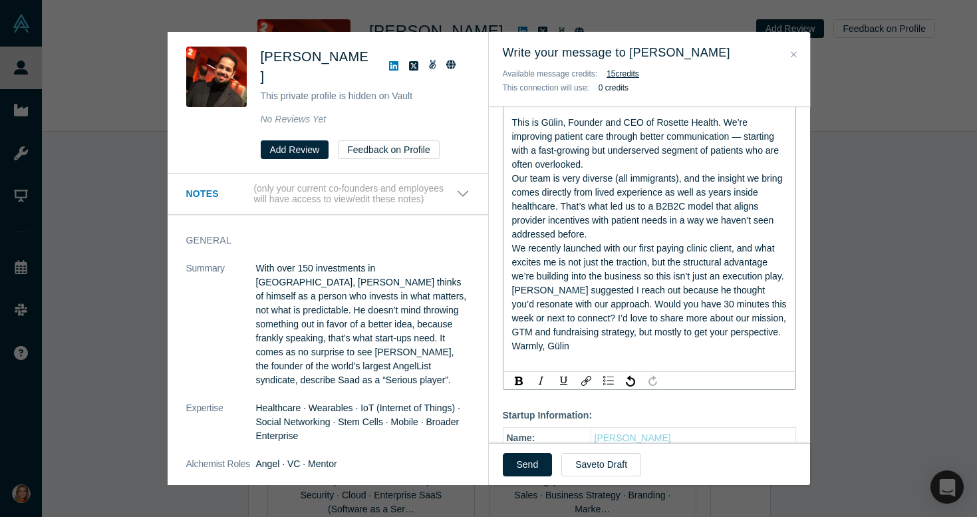
click at [566, 346] on span "This is Gülin, Founder and CEO of Rosette Health. We’re improving patient care …" at bounding box center [650, 234] width 277 height 234
click at [631, 304] on span "This is Gülin, Founder and CEO of Rosette Health. We’re improving patient care …" at bounding box center [650, 234] width 277 height 234
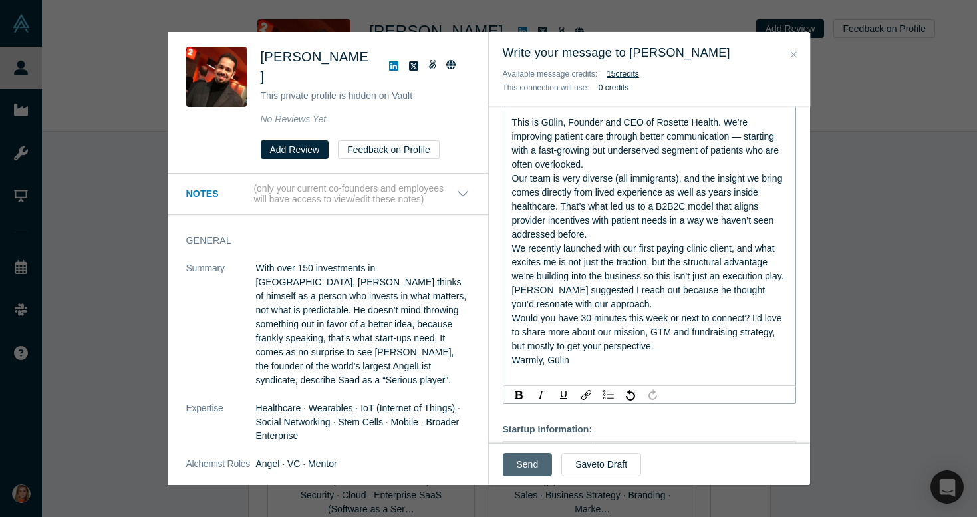
click at [537, 460] on button "Send" at bounding box center [528, 464] width 50 height 23
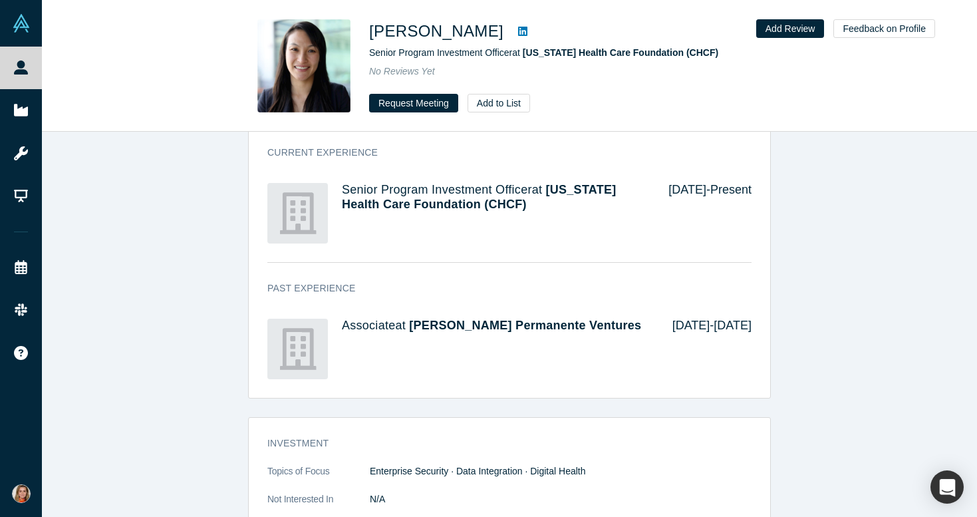
scroll to position [854, 0]
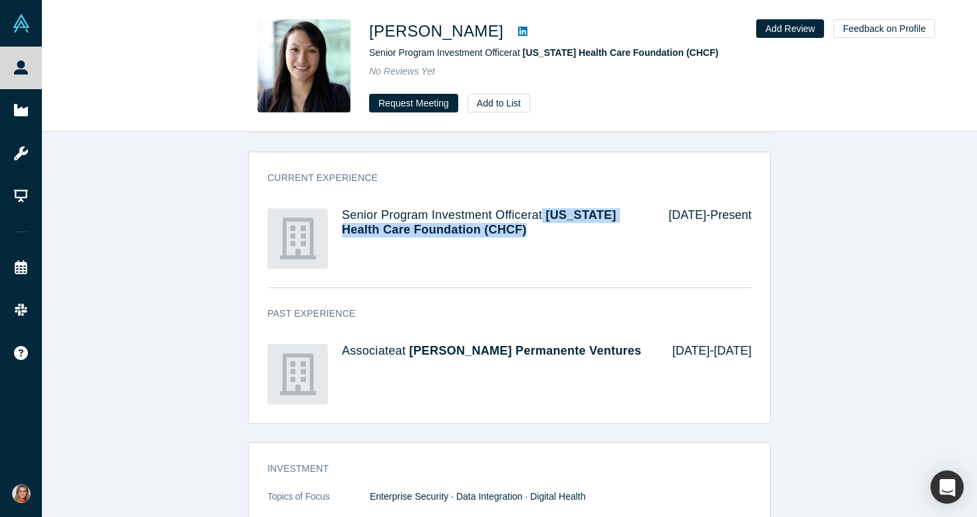
drag, startPoint x: 548, startPoint y: 218, endPoint x: 546, endPoint y: 205, distance: 13.4
click at [546, 208] on h4 "Senior Program Investment Officer at California Health Care Foundation (CHCF)" at bounding box center [496, 222] width 308 height 29
copy h4 "California Health Care Foundation (CHCF)"
click at [425, 102] on button "Request Meeting" at bounding box center [413, 103] width 89 height 19
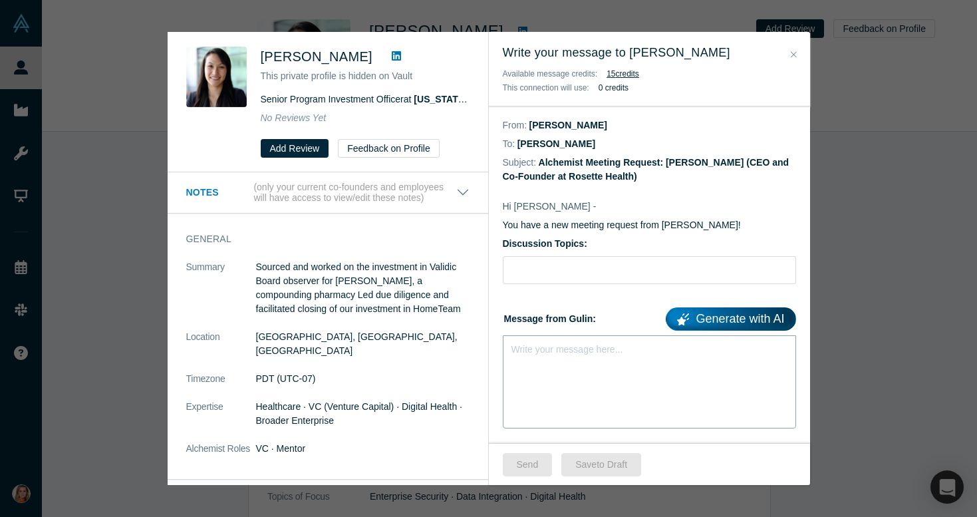
click at [568, 379] on div "Write your message here..." at bounding box center [649, 381] width 293 height 93
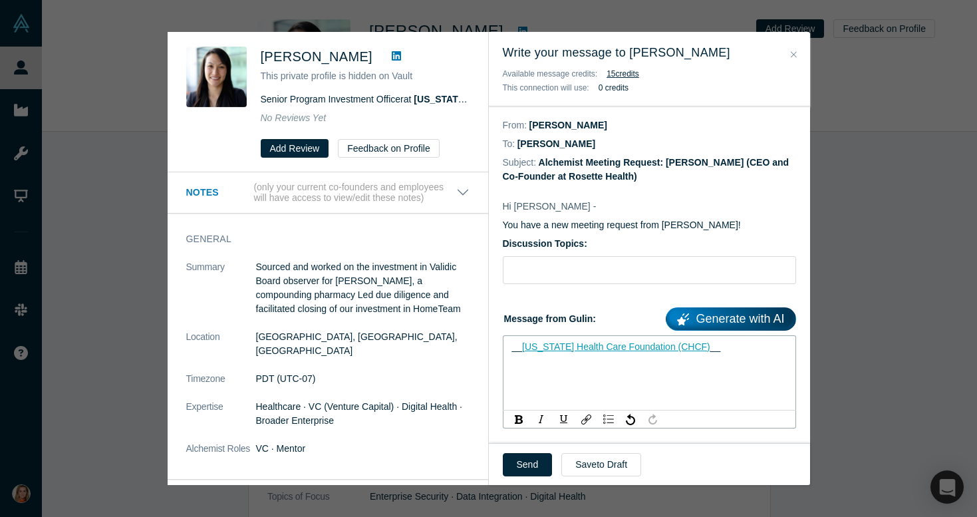
drag, startPoint x: 713, startPoint y: 354, endPoint x: 474, endPoint y: 354, distance: 239.5
click at [474, 354] on div "Hong Truong This private profile is hidden on Vault Senior Program Investment O…" at bounding box center [489, 258] width 643 height 453
drag, startPoint x: 709, startPoint y: 348, endPoint x: 514, endPoint y: 342, distance: 195.7
click at [514, 342] on div "__ California Health Care Foundation (CHCF) __" at bounding box center [649, 347] width 275 height 14
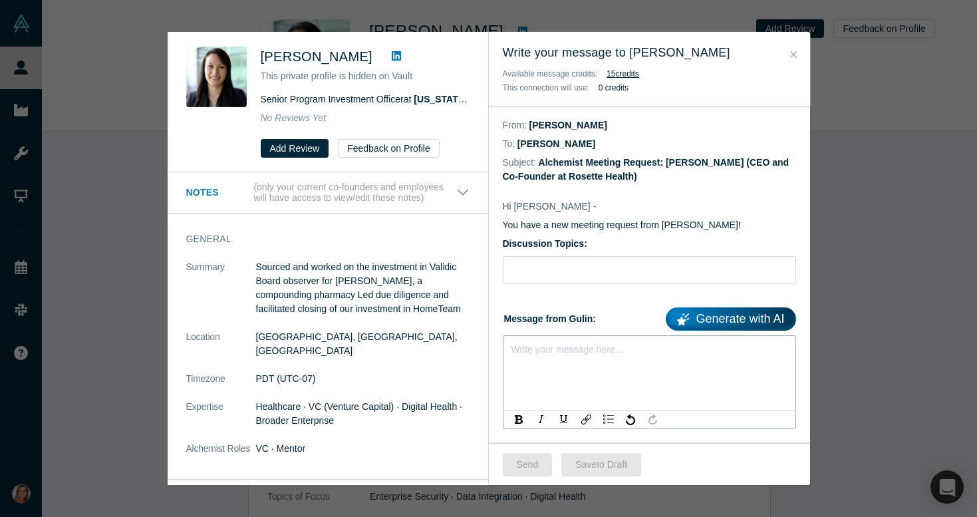
paste div "rdw-editor"
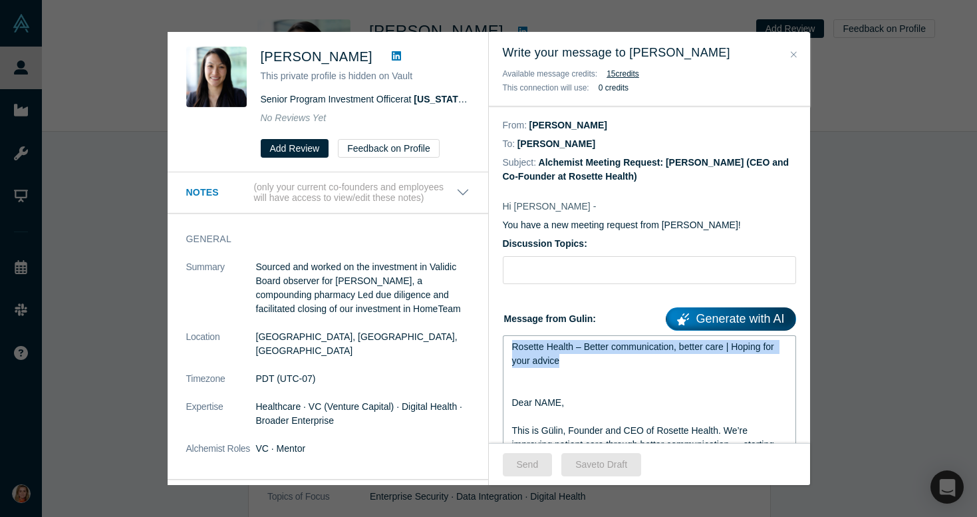
drag, startPoint x: 570, startPoint y: 363, endPoint x: 498, endPoint y: 343, distance: 74.4
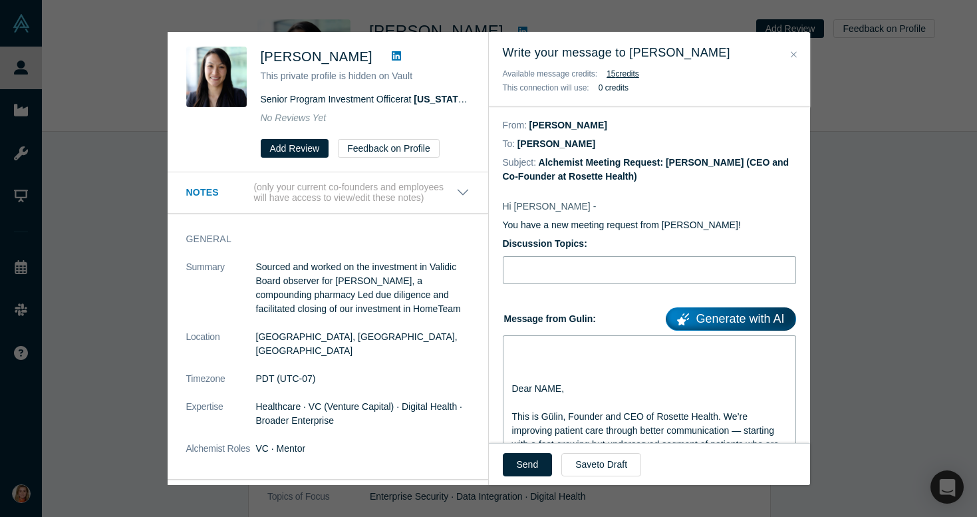
click at [522, 273] on input "Discussion Topics:" at bounding box center [649, 270] width 293 height 28
paste input "Rosette Health – Better communication, better care | Hoping for your advice"
type input "Rosette Health – Better communication, better care | Hoping for your advice"
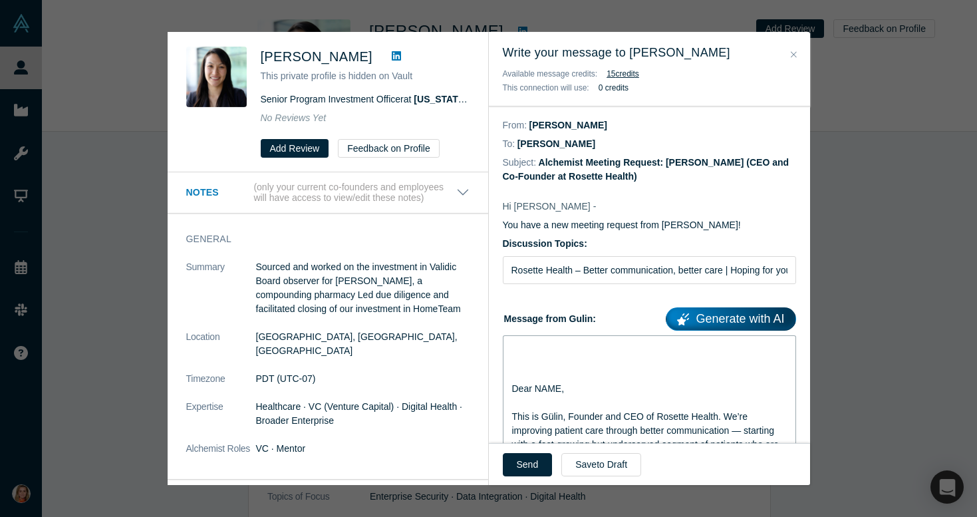
click at [513, 389] on span "Dear NAME," at bounding box center [538, 388] width 53 height 11
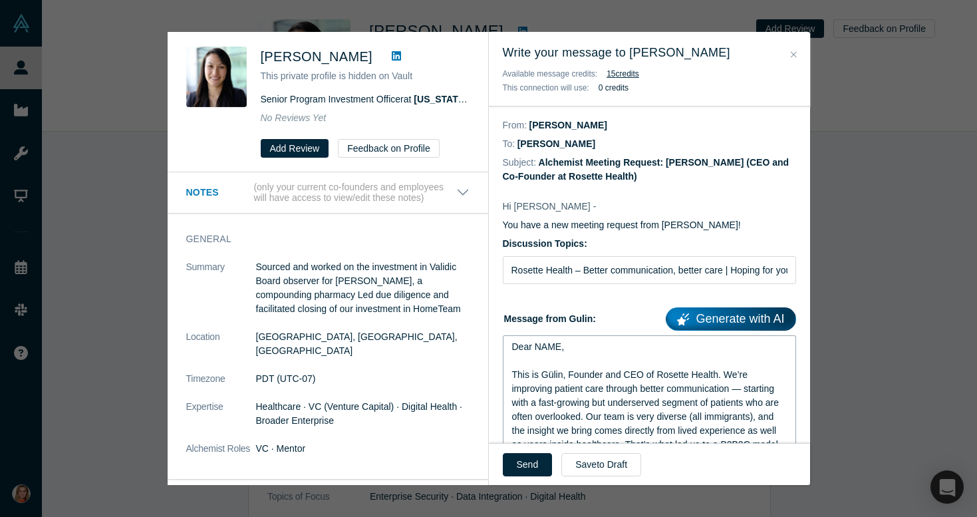
click at [562, 341] on span "Dear NAME," at bounding box center [538, 346] width 53 height 11
click at [561, 347] on span "Dear NAME," at bounding box center [538, 346] width 53 height 11
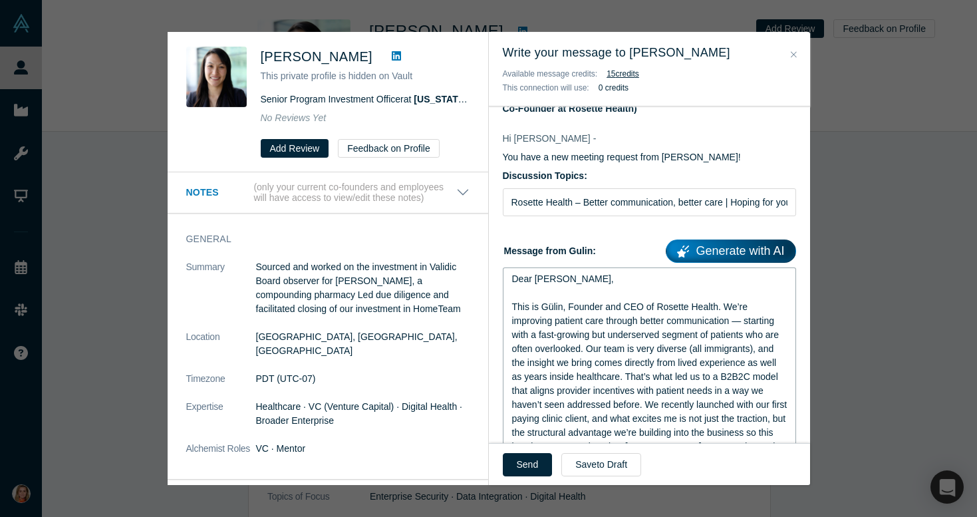
scroll to position [73, 0]
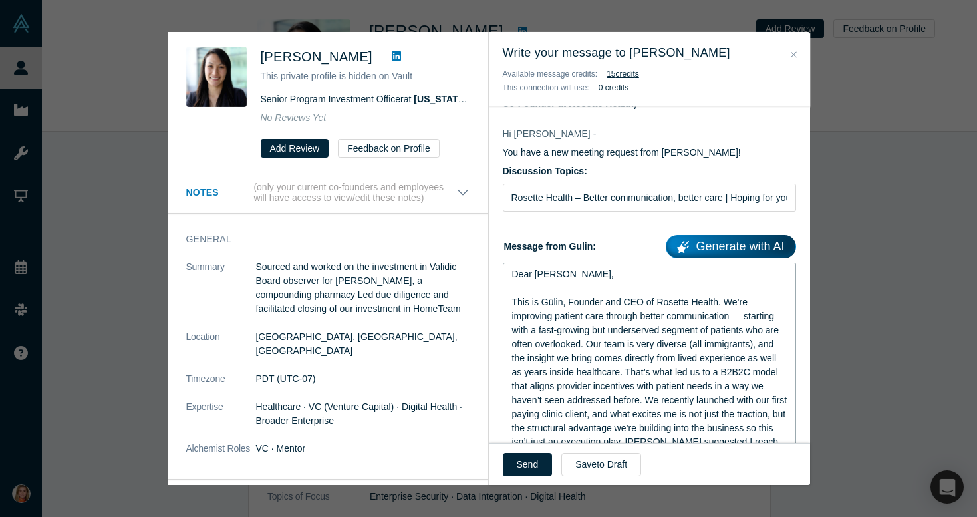
click at [586, 341] on span "This is Gülin, Founder and CEO of Rosette Health. We’re improving patient care …" at bounding box center [651, 400] width 278 height 206
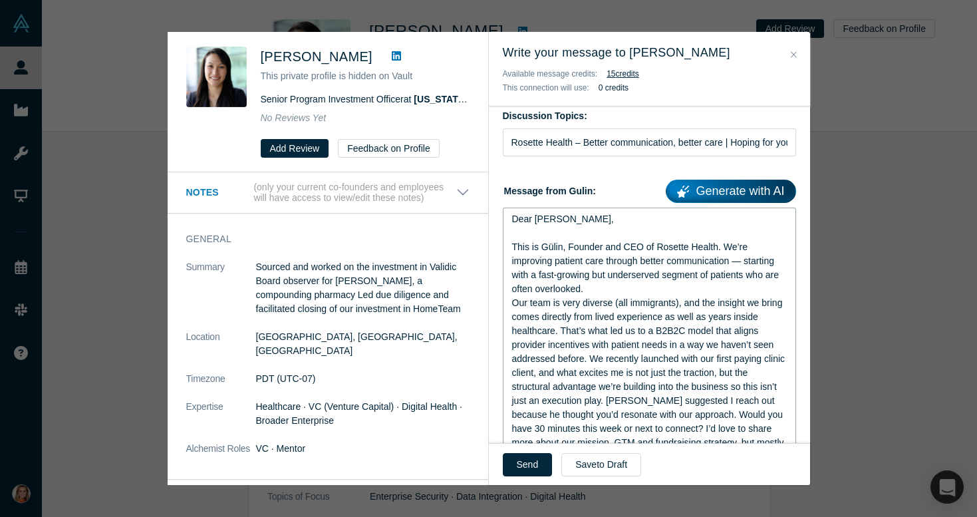
scroll to position [134, 0]
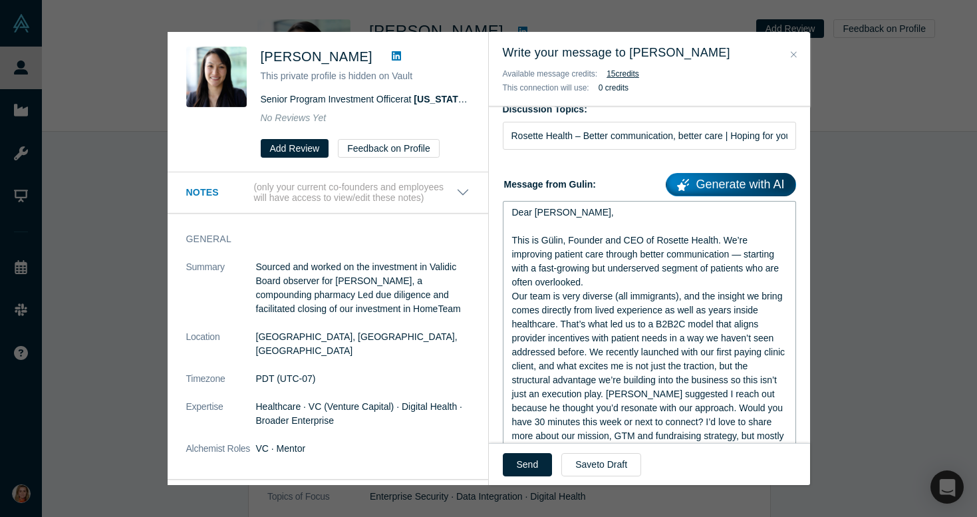
click at [590, 353] on span "This is Gülin, Founder and CEO of Rosette Health. We’re improving patient care …" at bounding box center [650, 345] width 276 height 220
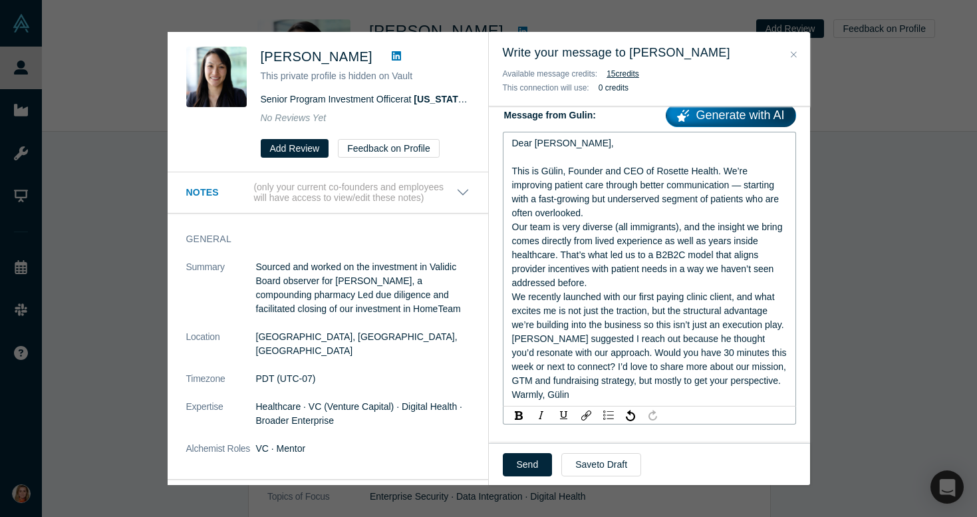
scroll to position [217, 0]
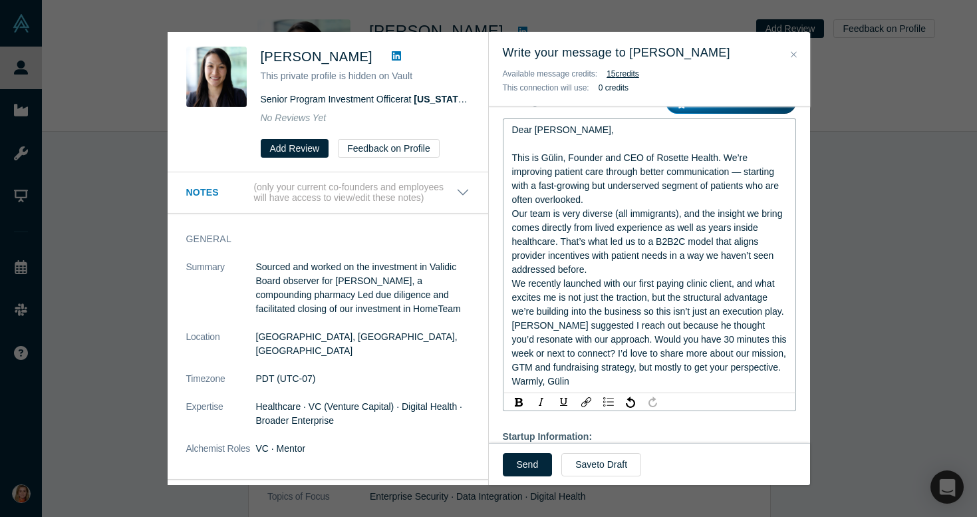
click at [536, 325] on span "This is Gülin, Founder and CEO of Rosette Health. We’re improving patient care …" at bounding box center [650, 269] width 277 height 234
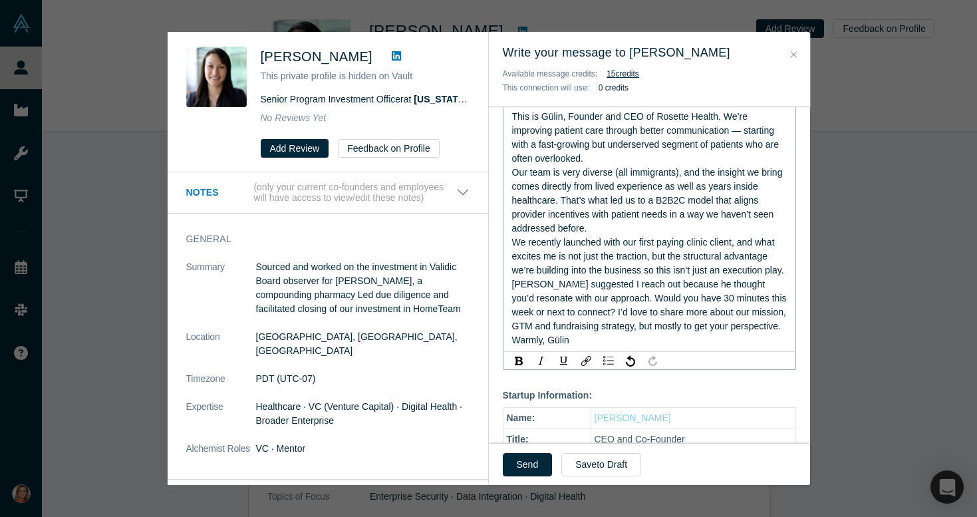
scroll to position [259, 0]
click at [748, 335] on span "This is Gülin, Founder and CEO of Rosette Health. We’re improving patient care …" at bounding box center [650, 227] width 277 height 234
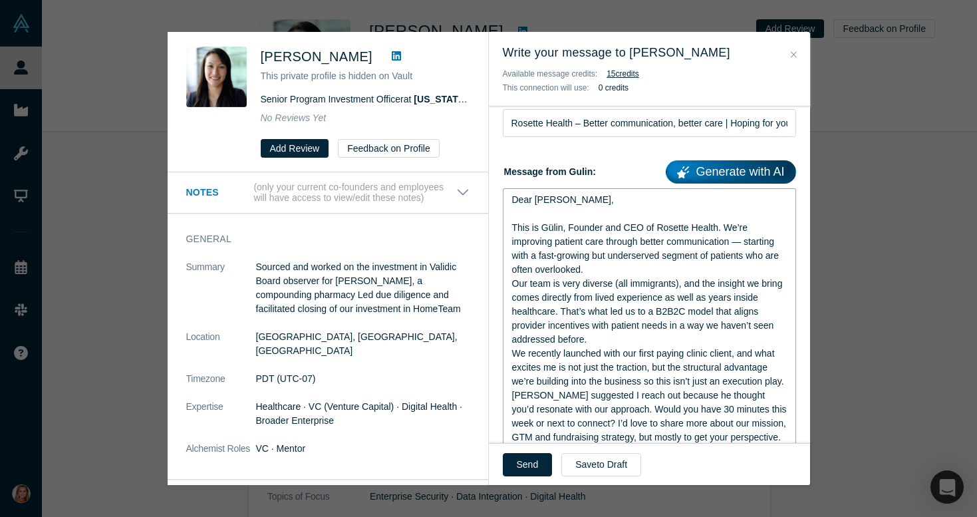
scroll to position [268, 0]
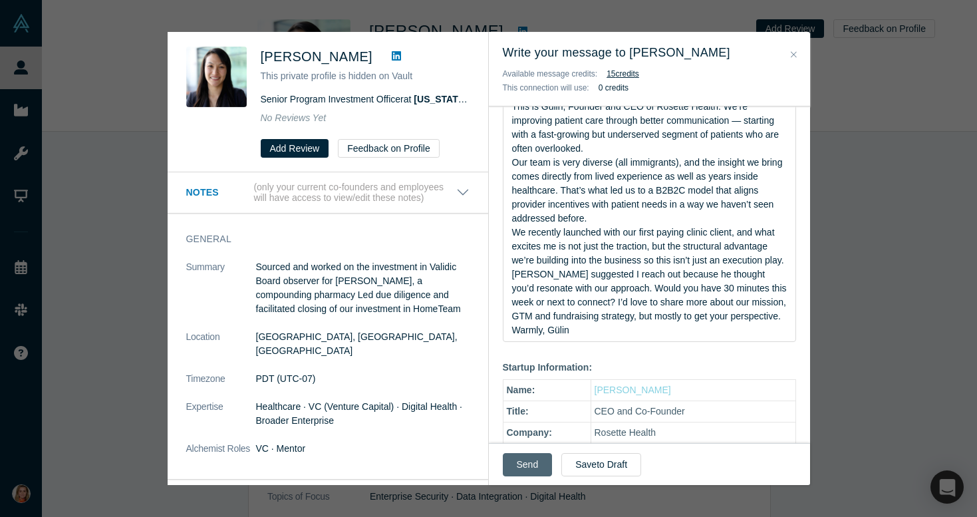
click at [524, 466] on button "Send" at bounding box center [528, 464] width 50 height 23
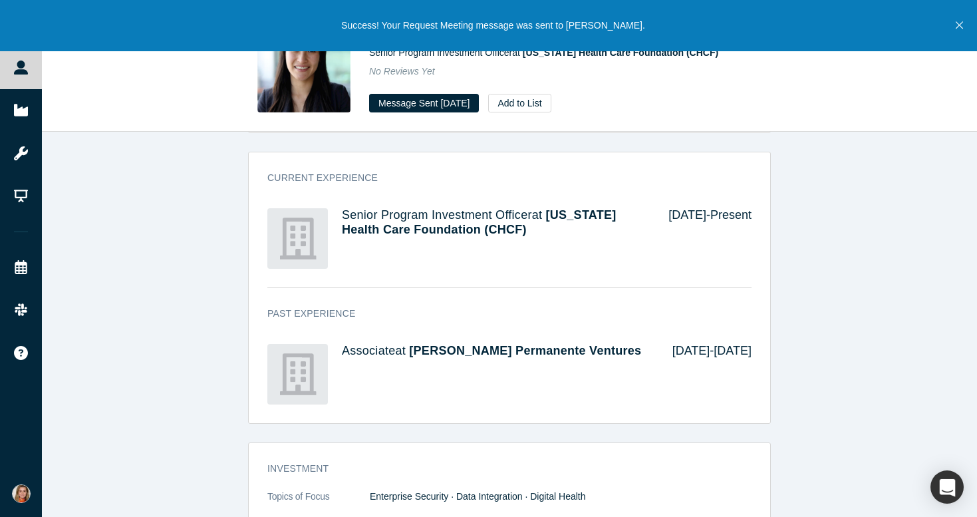
click at [962, 28] on icon "Close" at bounding box center [959, 25] width 7 height 7
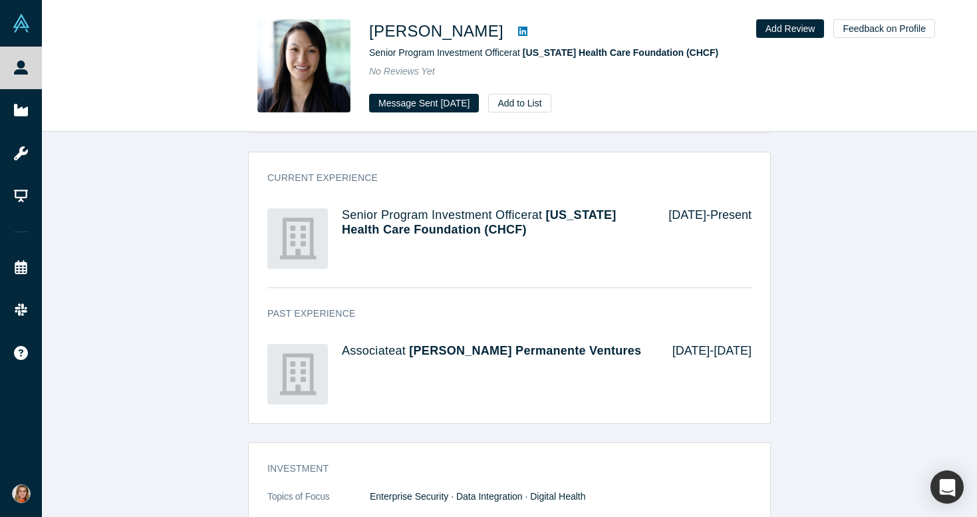
click at [513, 29] on link at bounding box center [523, 31] width 20 height 16
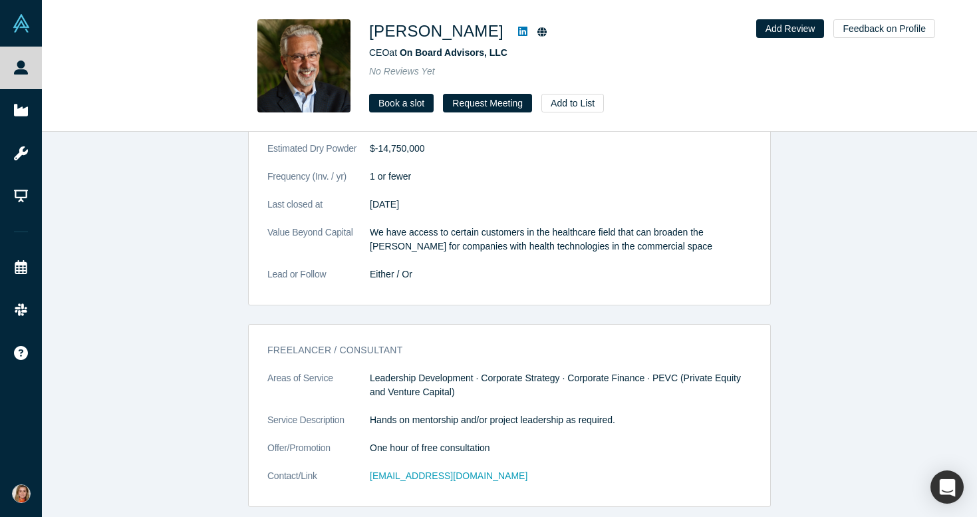
scroll to position [2210, 0]
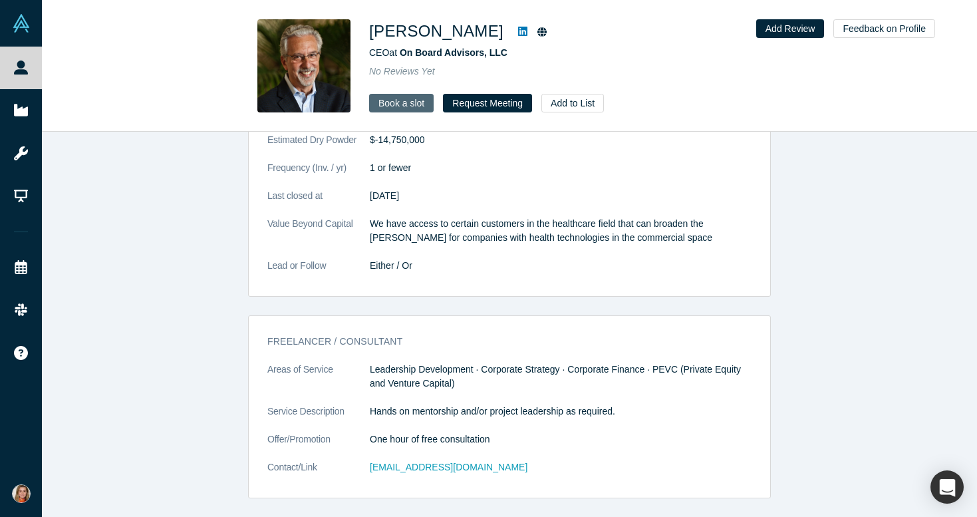
click at [407, 101] on link "Book a slot" at bounding box center [401, 103] width 65 height 19
click at [480, 102] on button "Request Meeting" at bounding box center [487, 103] width 89 height 19
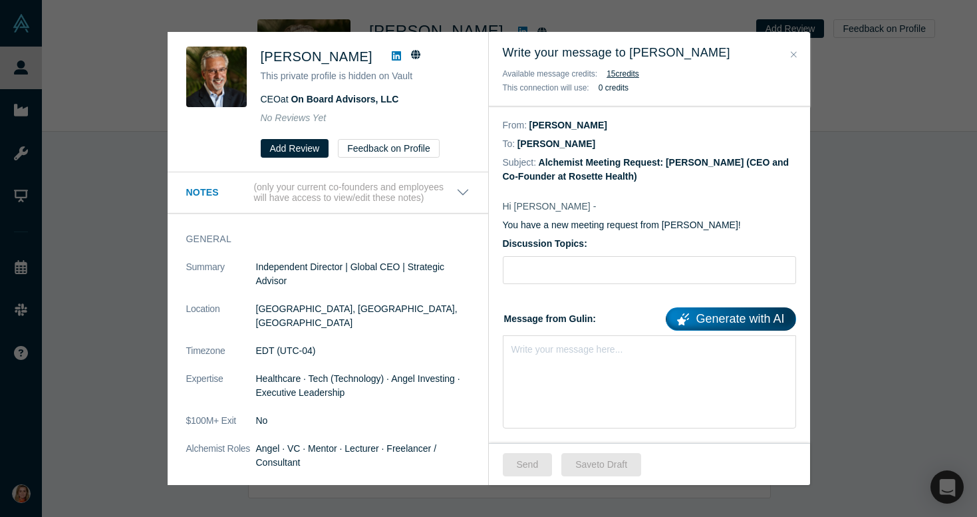
click at [796, 59] on button "Close" at bounding box center [794, 54] width 14 height 15
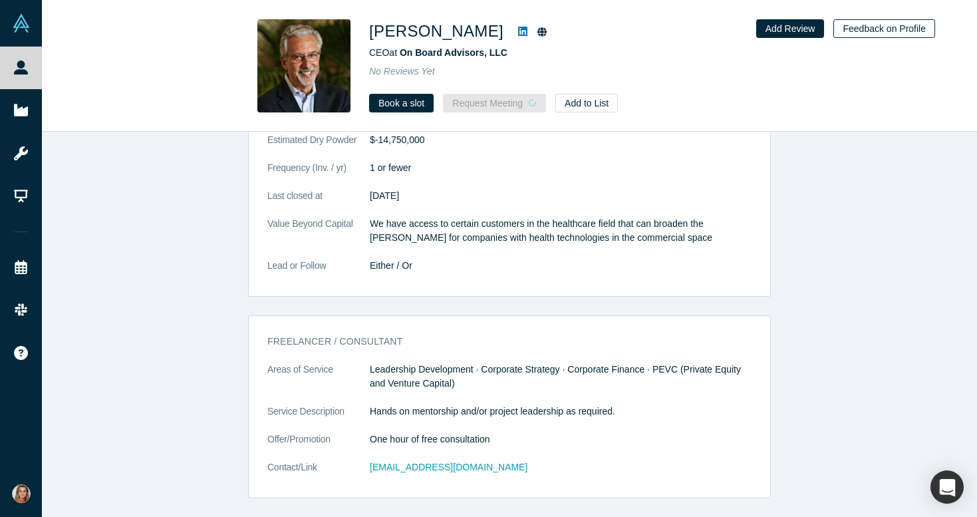
click at [871, 28] on button "Feedback on Profile" at bounding box center [885, 28] width 102 height 19
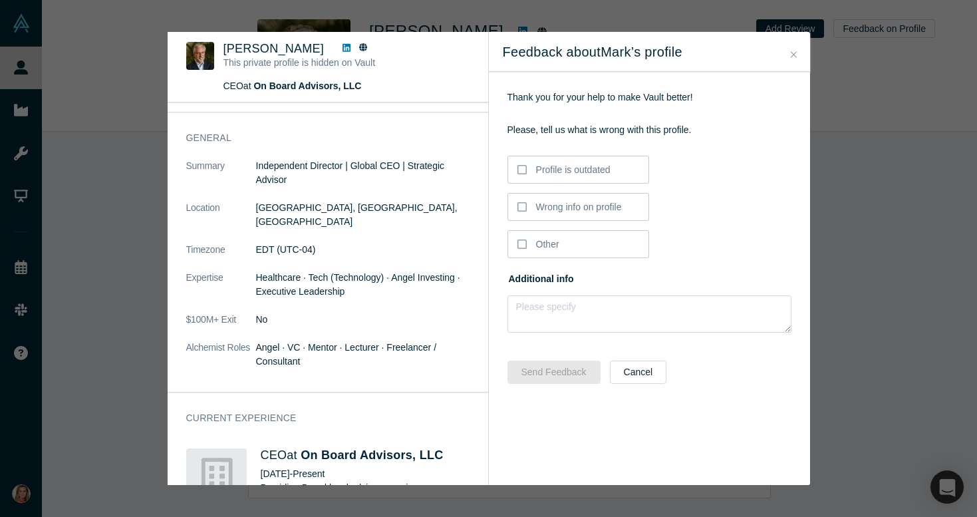
scroll to position [0, 0]
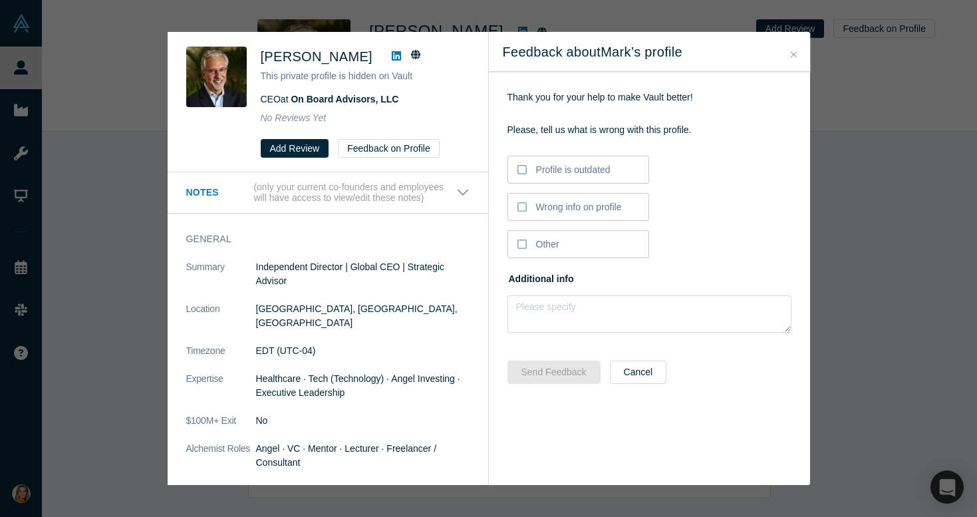
click at [796, 54] on button "Close" at bounding box center [794, 54] width 14 height 15
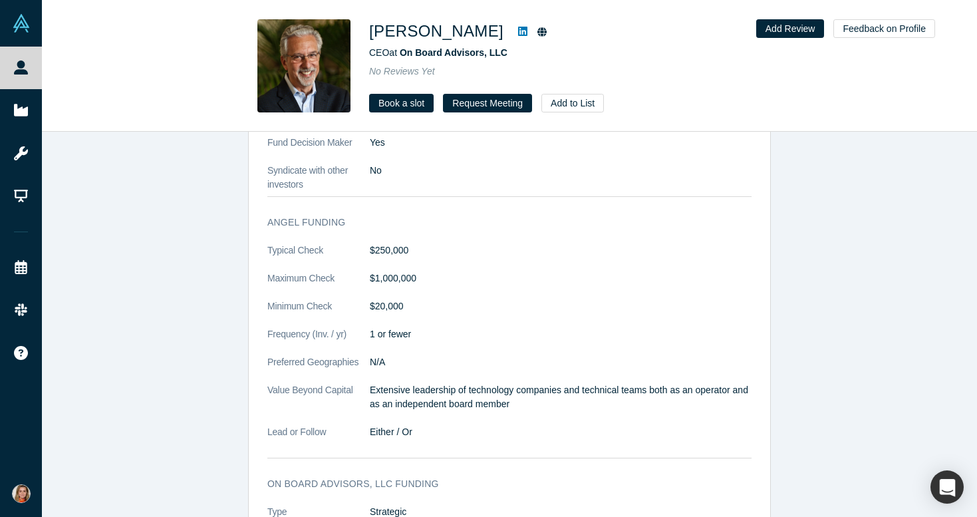
scroll to position [1593, 0]
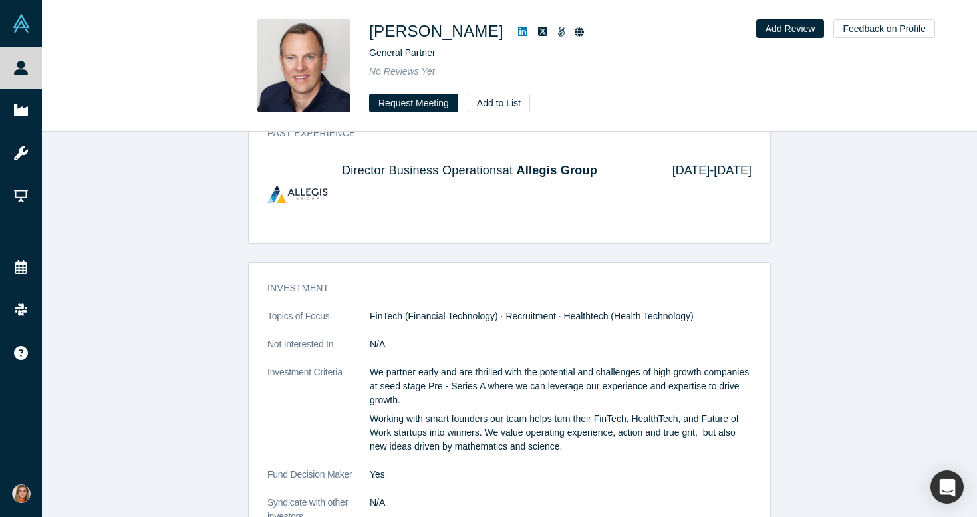
scroll to position [1018, 0]
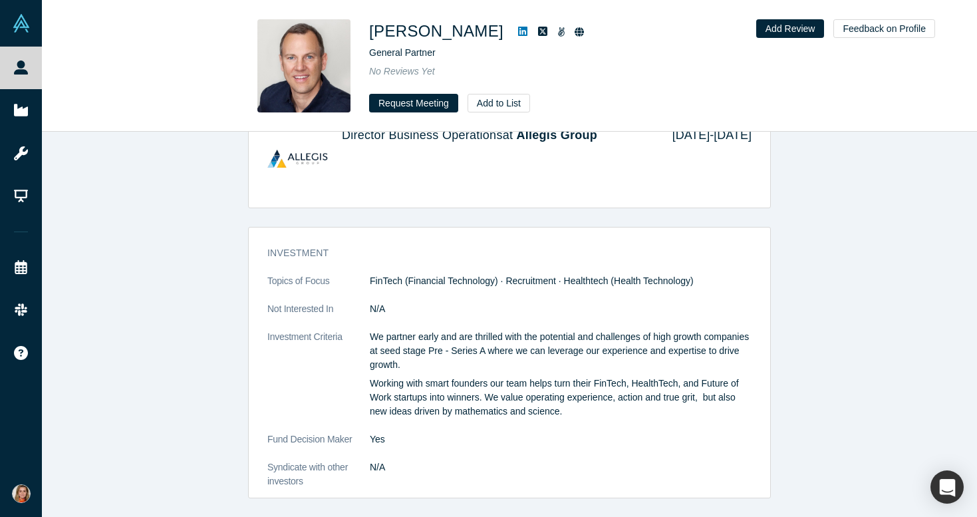
click at [486, 430] on dl "Topics of Focus FinTech (Financial Technology) · Recruitment · Healthtech (Heal…" at bounding box center [509, 381] width 484 height 214
click at [600, 381] on p "Working with smart founders our team helps turn their FinTech, HealthTech, and …" at bounding box center [561, 398] width 382 height 42
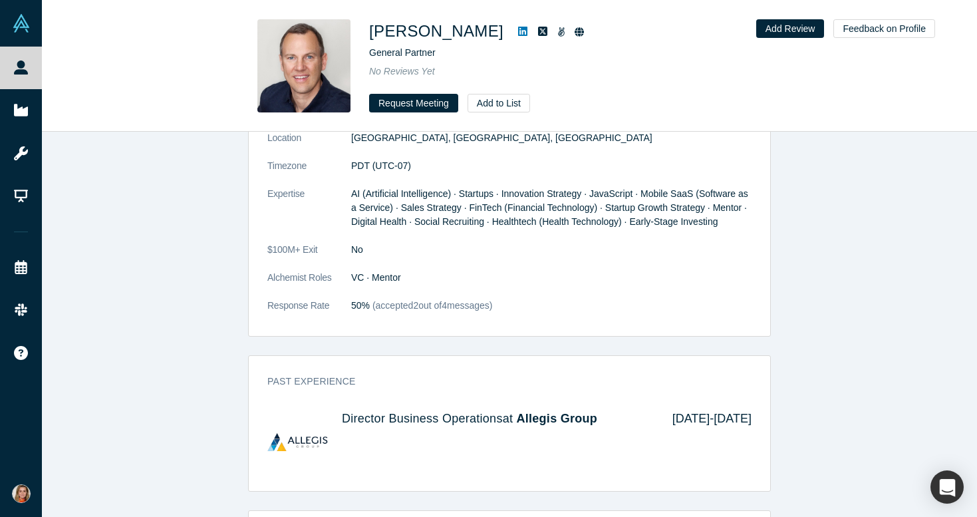
scroll to position [734, 0]
click at [518, 33] on icon at bounding box center [522, 31] width 9 height 11
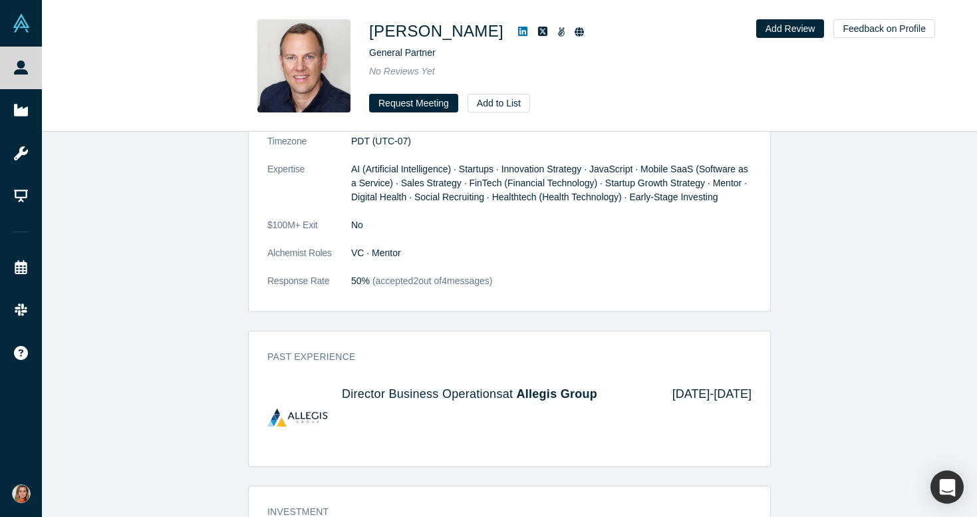
scroll to position [778, 0]
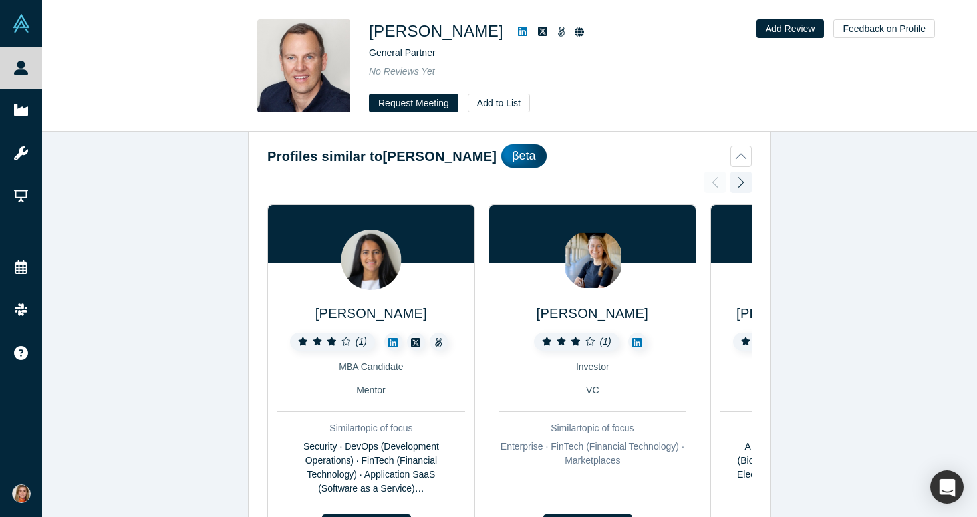
scroll to position [19, 0]
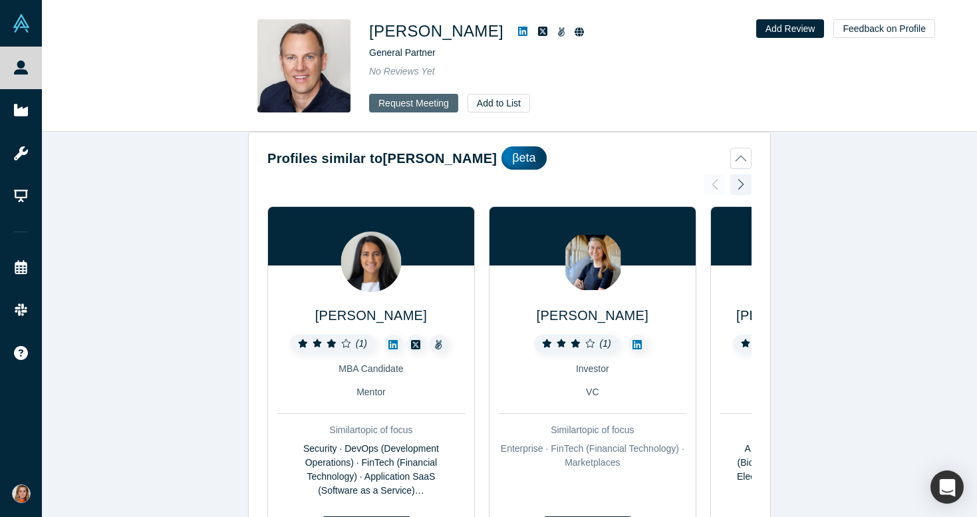
click at [414, 104] on button "Request Meeting" at bounding box center [413, 103] width 89 height 19
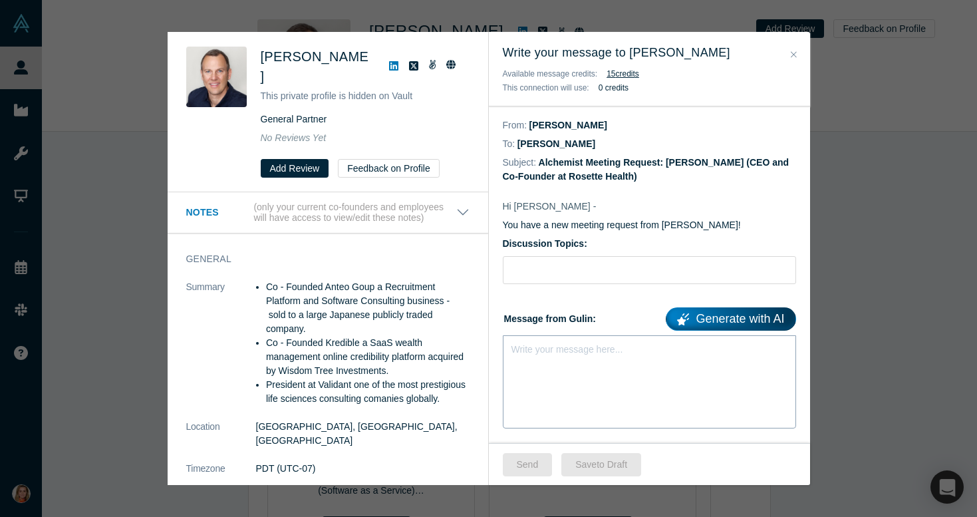
click at [542, 357] on div "Write your message here..." at bounding box center [649, 381] width 293 height 93
click at [540, 349] on span "Vault messaged 09.23" at bounding box center [558, 346] width 92 height 11
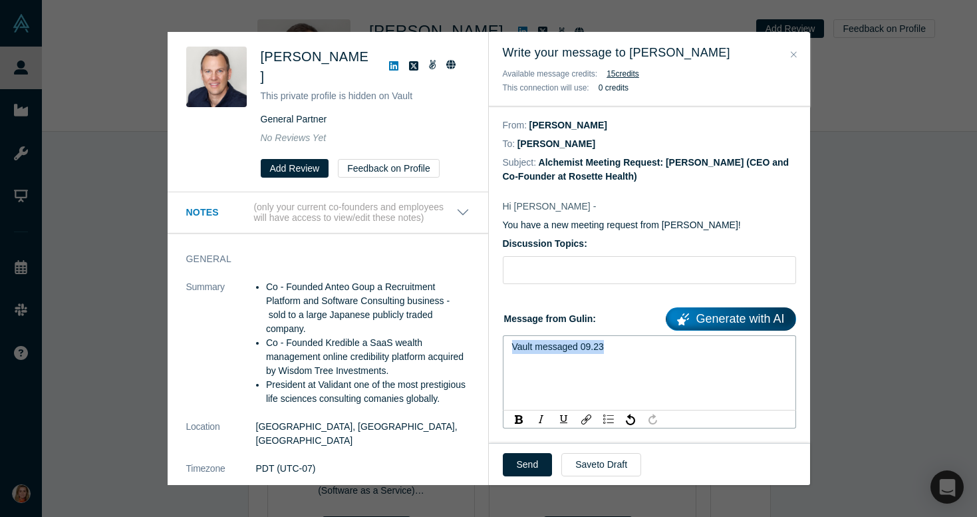
click at [540, 349] on span "Vault messaged 09.23" at bounding box center [558, 346] width 92 height 11
paste div "rdw-editor"
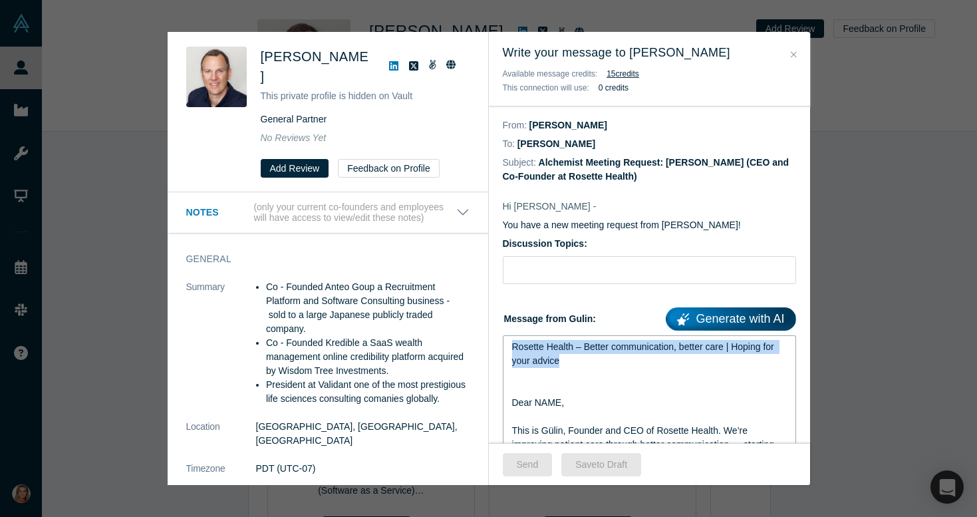
drag, startPoint x: 573, startPoint y: 365, endPoint x: 497, endPoint y: 345, distance: 78.4
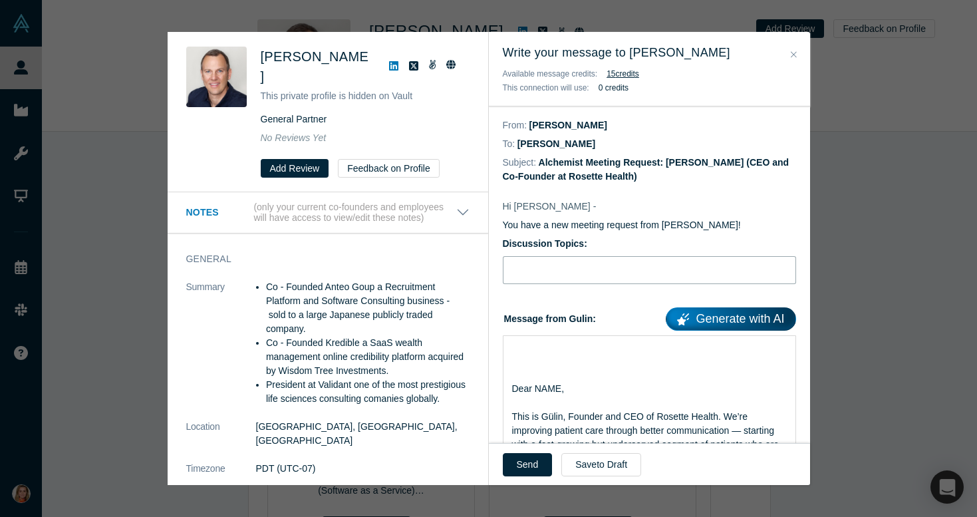
click at [519, 277] on input "Discussion Topics:" at bounding box center [649, 270] width 293 height 28
paste input "Rosette Health – Better communication, better care | Hoping for your advice"
type input "Rosette Health – Better communication, better care | Hoping for your advice"
click at [512, 388] on span "Dear NAME," at bounding box center [538, 388] width 53 height 11
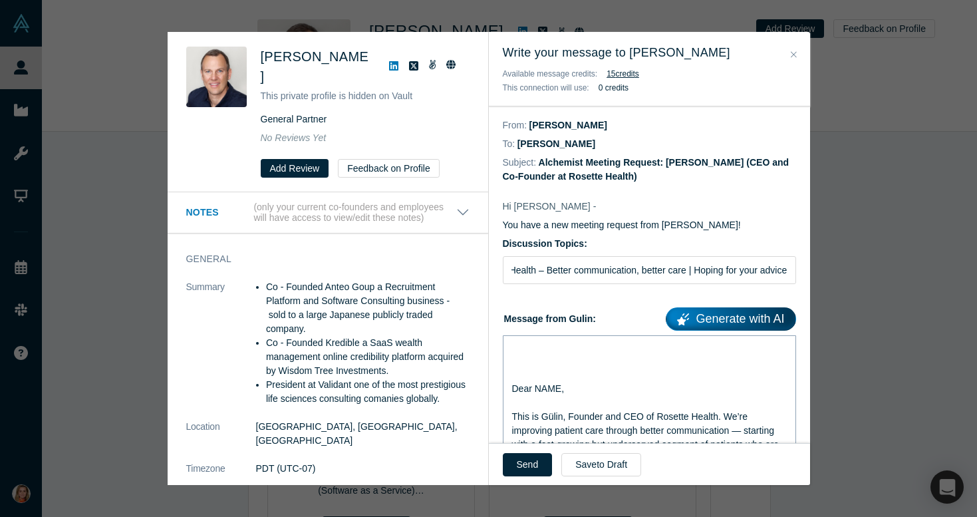
scroll to position [0, 0]
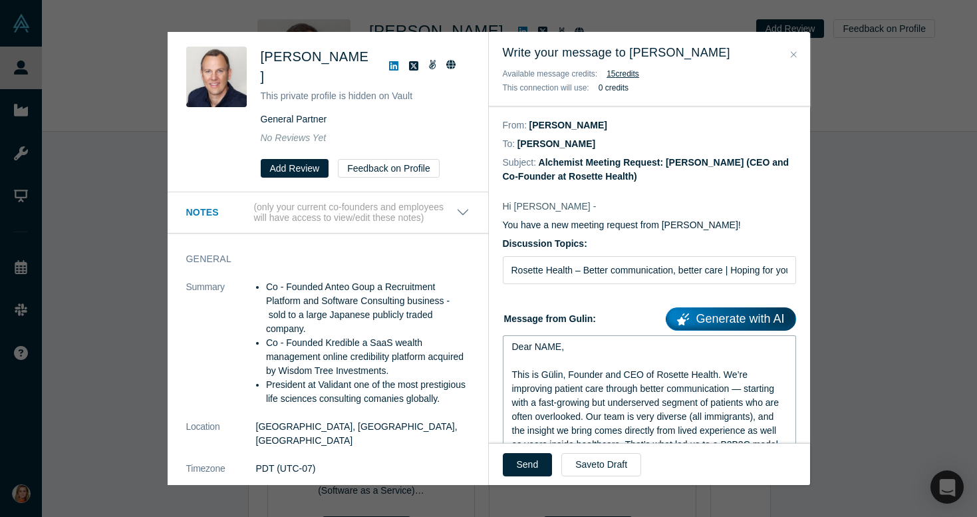
click at [560, 347] on span "Dear NAME," at bounding box center [538, 346] width 53 height 11
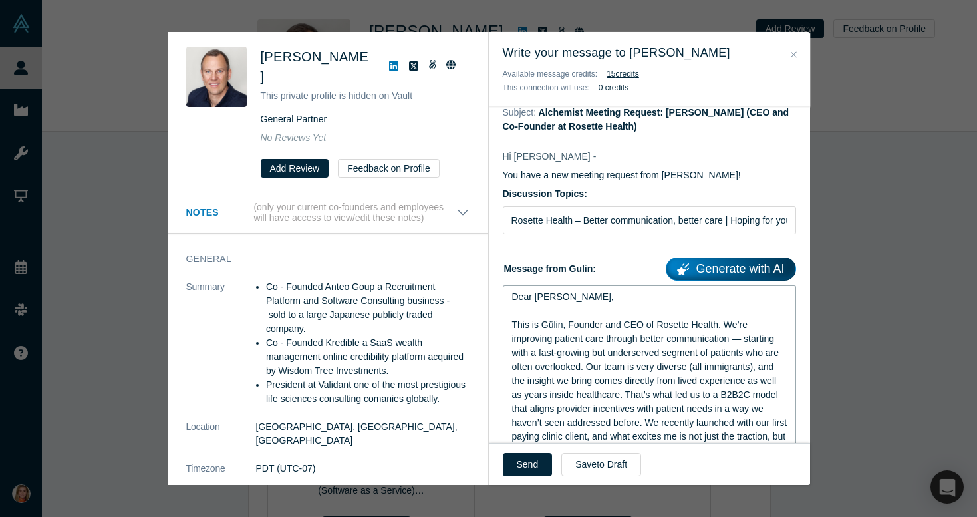
scroll to position [51, 0]
click at [588, 366] on span "This is Gülin, Founder and CEO of Rosette Health. We’re improving patient care …" at bounding box center [651, 422] width 278 height 206
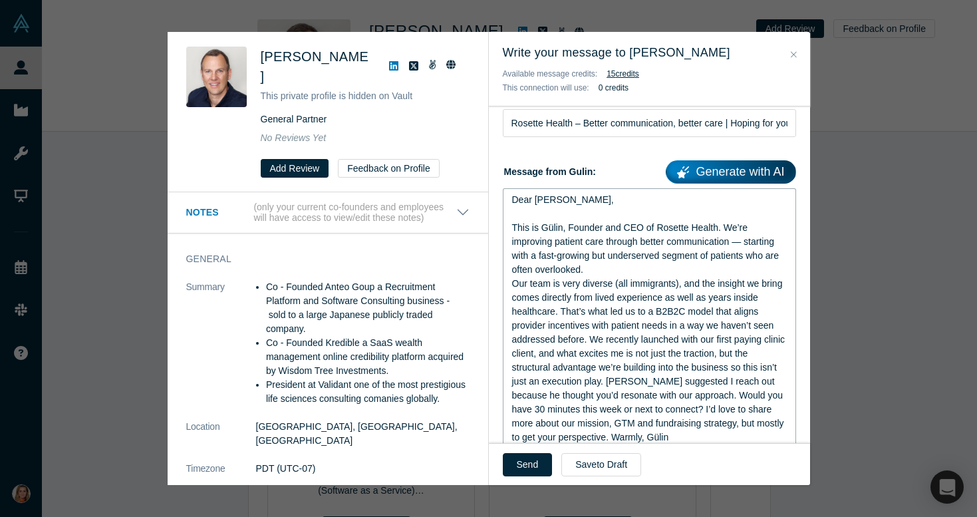
scroll to position [148, 0]
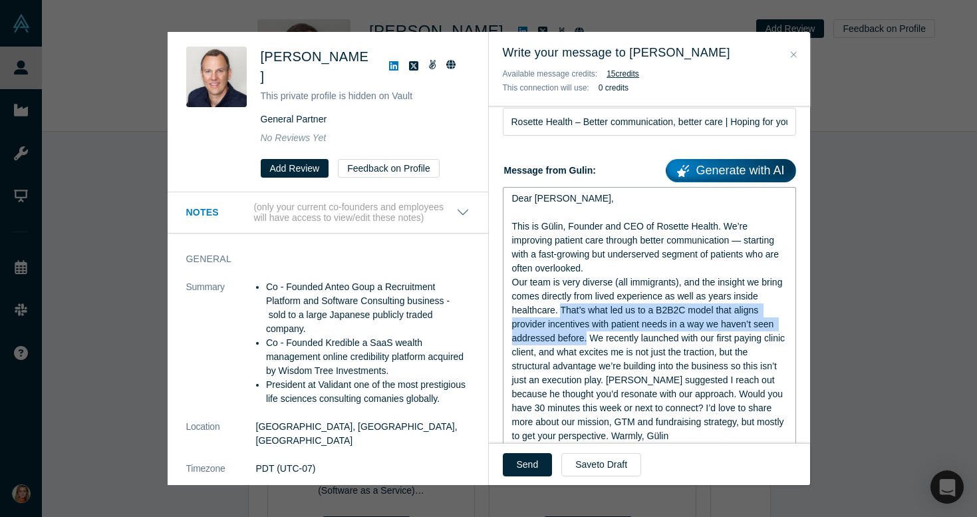
drag, startPoint x: 586, startPoint y: 340, endPoint x: 560, endPoint y: 315, distance: 36.2
click at [560, 315] on span "This is Gülin, Founder and CEO of Rosette Health. We’re improving patient care …" at bounding box center [650, 331] width 276 height 220
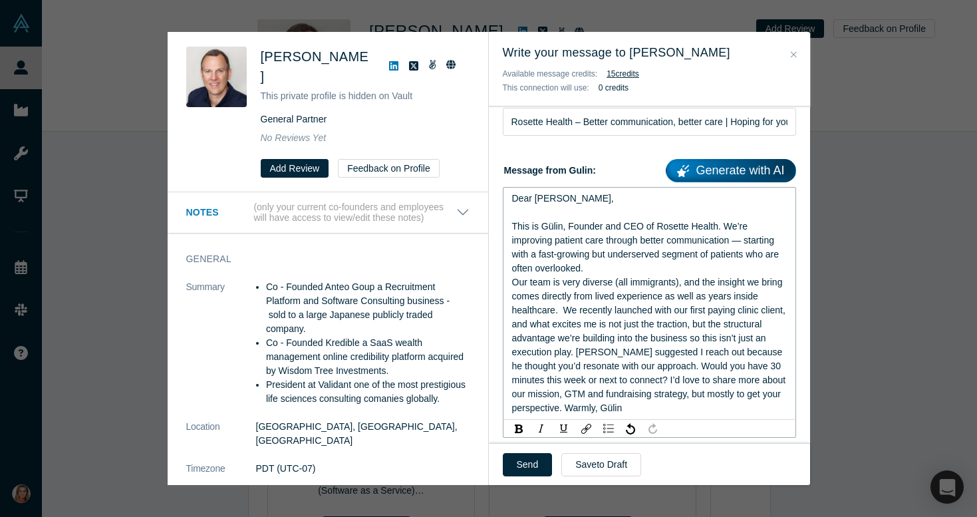
click at [606, 352] on span "This is Gülin, Founder and CEO of Rosette Health. We’re improving patient care …" at bounding box center [650, 317] width 277 height 192
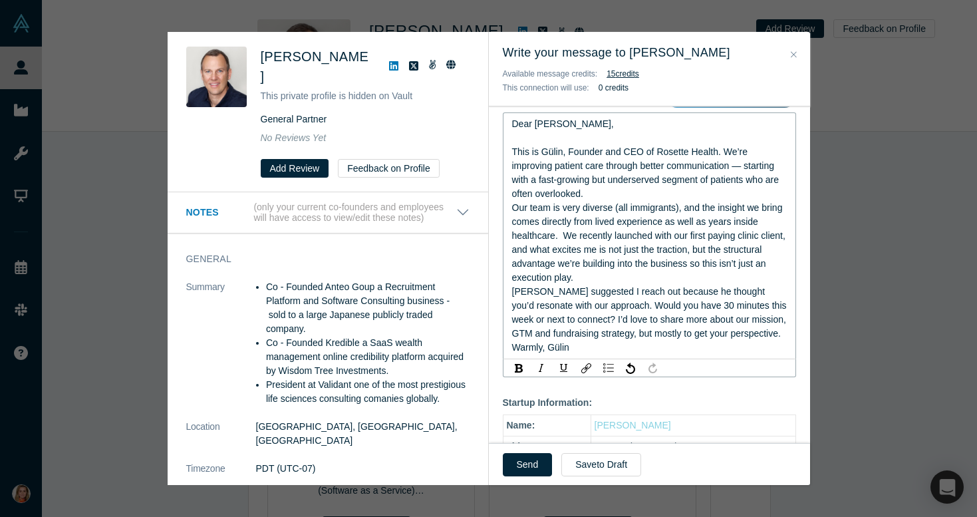
scroll to position [228, 0]
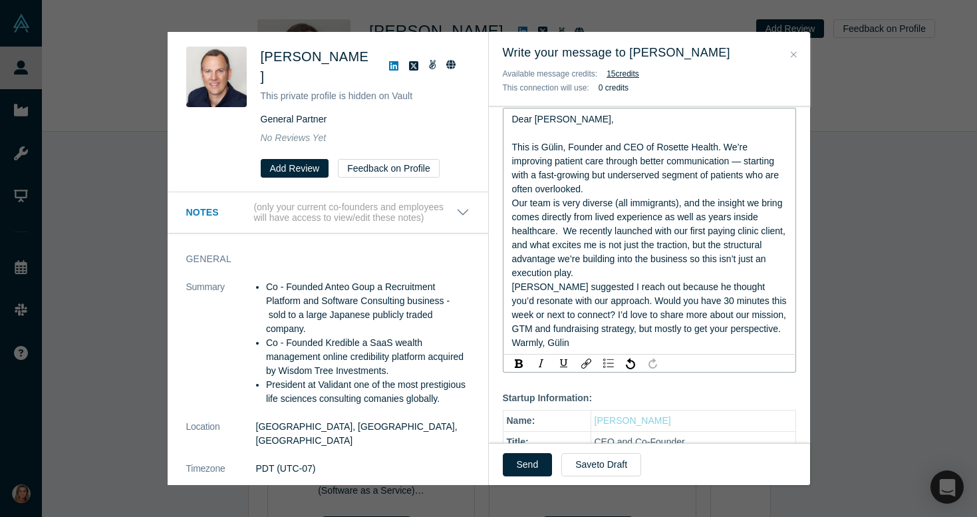
click at [746, 328] on span "This is Gülin, Founder and CEO of Rosette Health. We’re improving patient care …" at bounding box center [650, 245] width 277 height 206
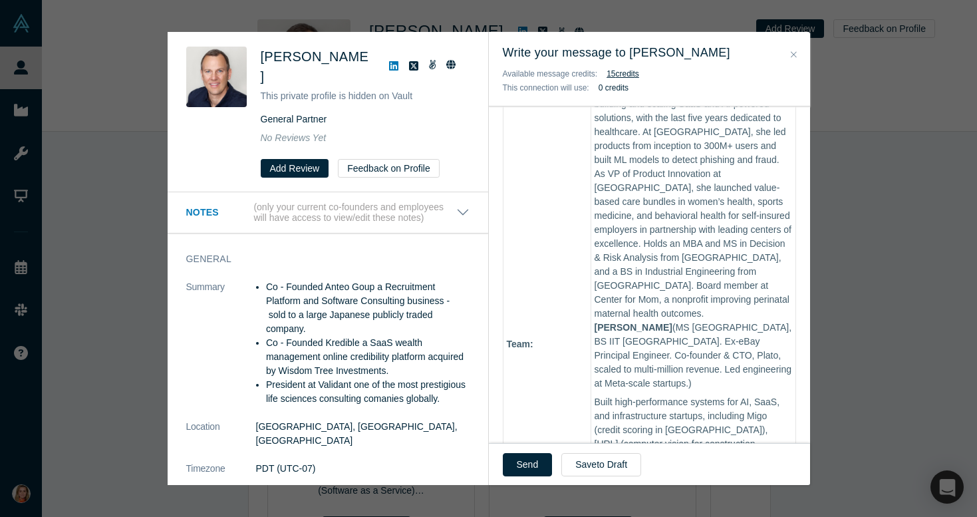
scroll to position [824, 0]
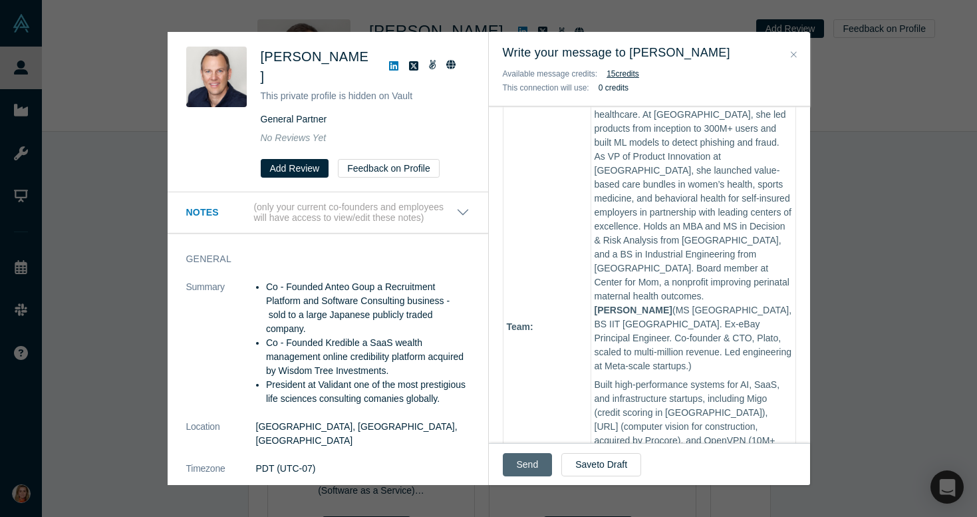
click at [526, 461] on button "Send" at bounding box center [528, 464] width 50 height 23
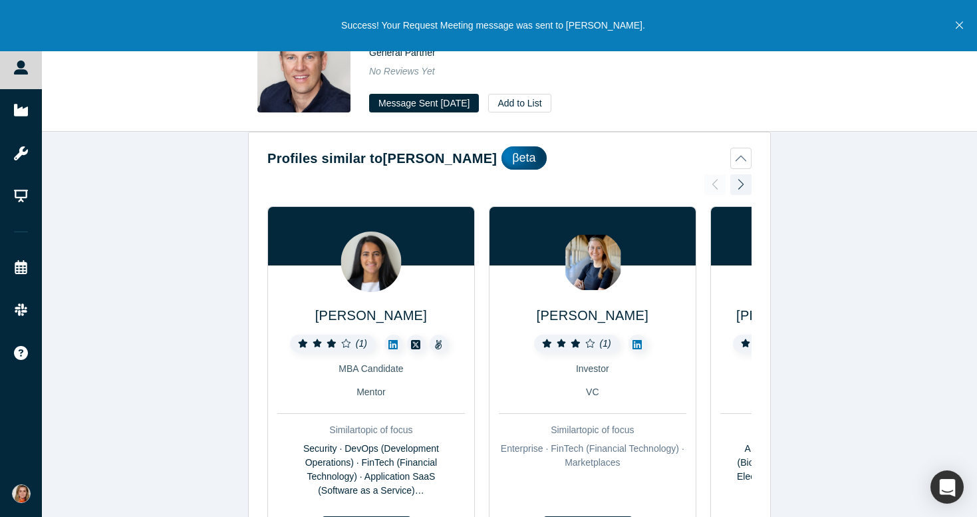
scroll to position [0, 0]
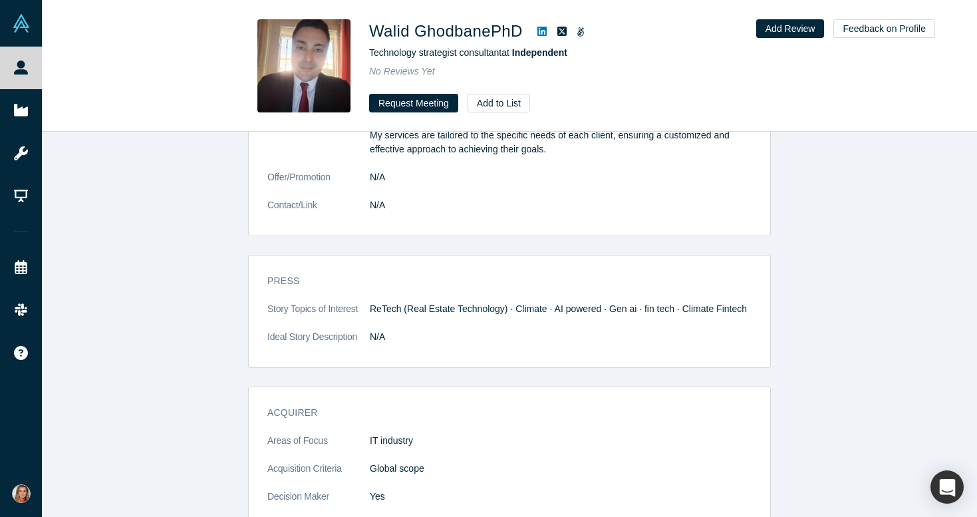
scroll to position [2340, 0]
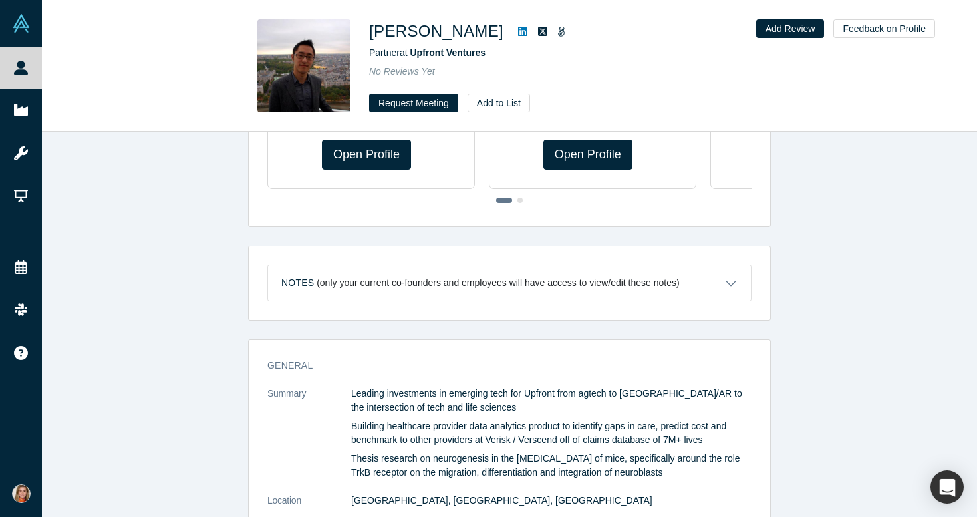
scroll to position [384, 0]
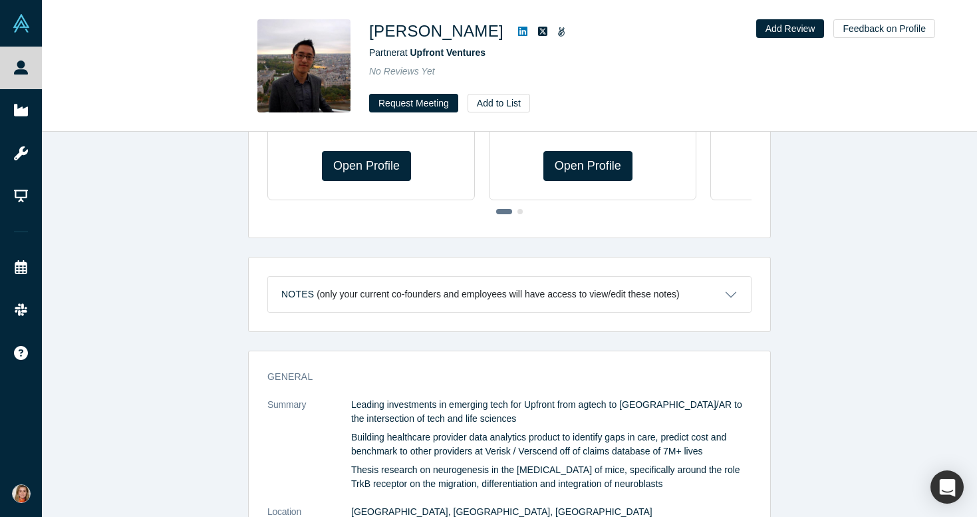
click at [518, 27] on icon at bounding box center [522, 31] width 9 height 9
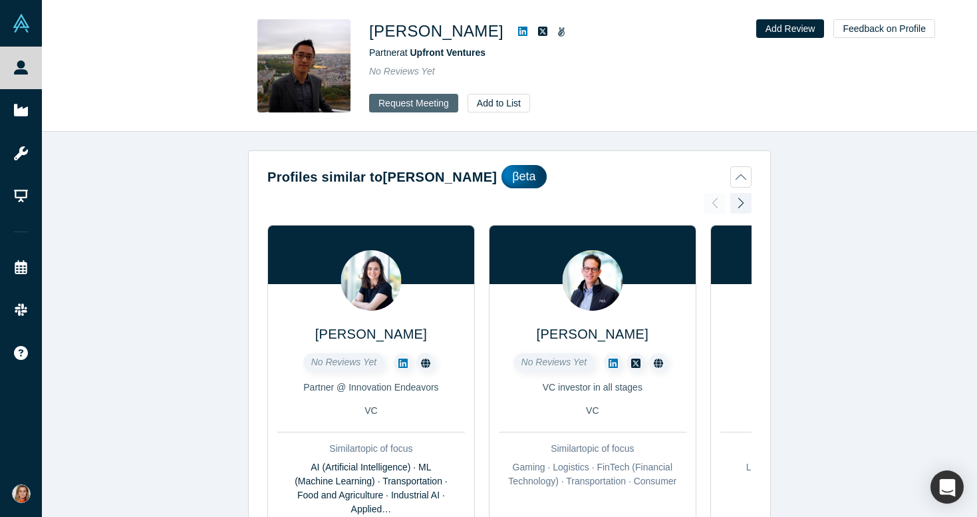
click at [407, 99] on button "Request Meeting" at bounding box center [413, 103] width 89 height 19
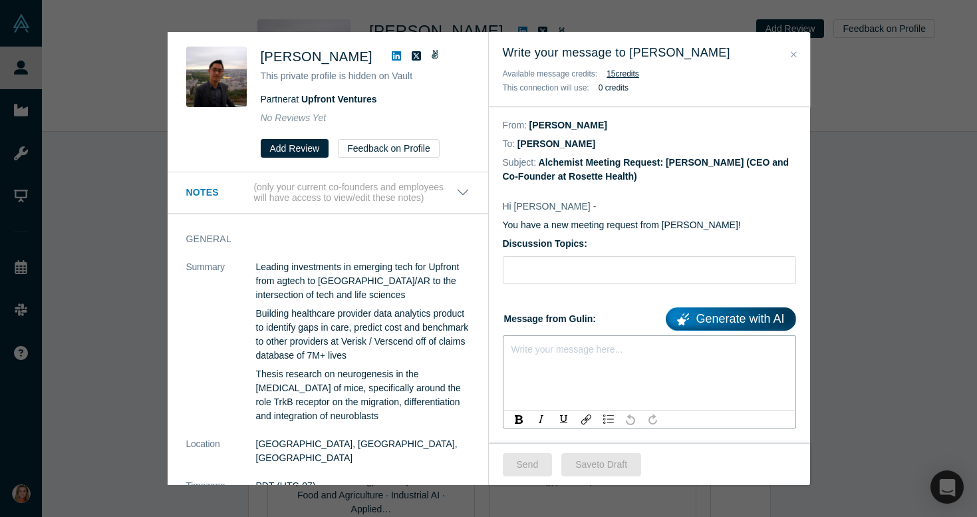
click at [526, 351] on div "rdw-editor" at bounding box center [649, 347] width 275 height 14
paste div "rdw-editor"
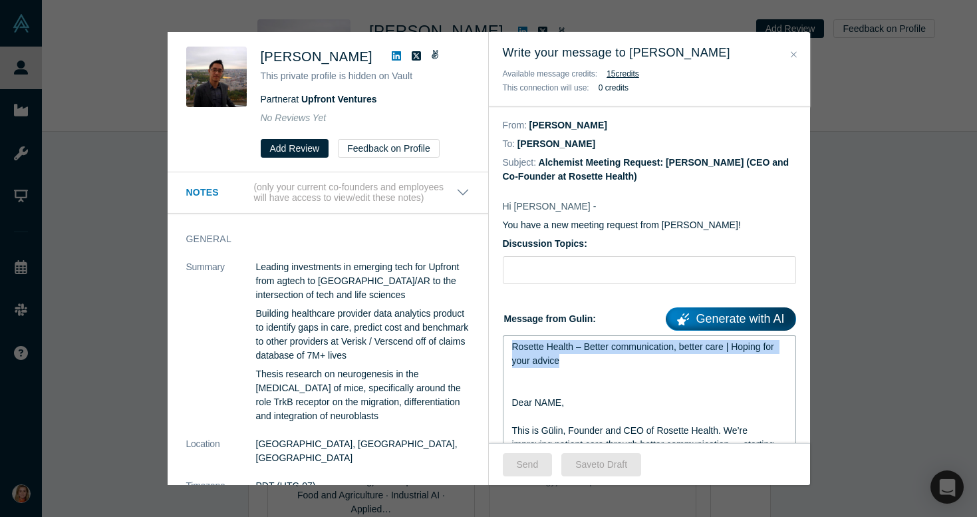
drag, startPoint x: 572, startPoint y: 366, endPoint x: 501, endPoint y: 345, distance: 74.1
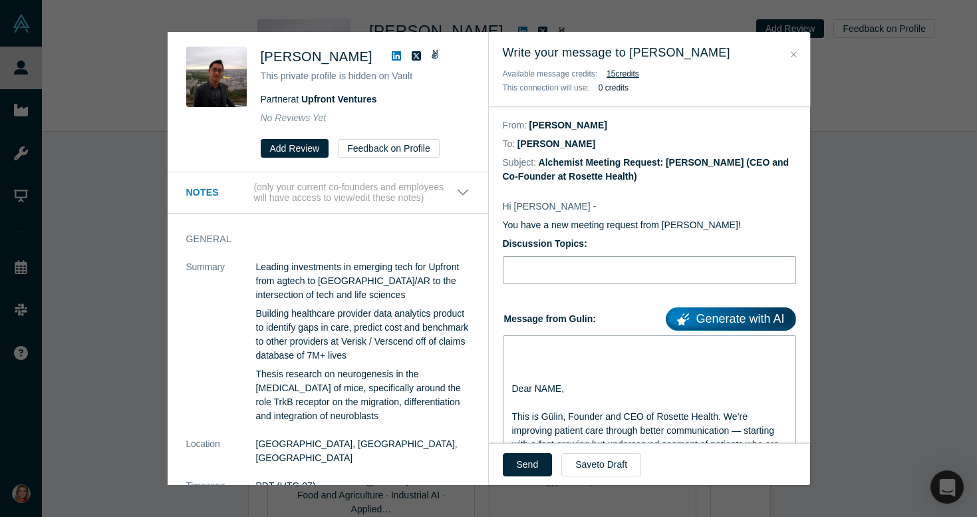
click at [531, 267] on input "Discussion Topics:" at bounding box center [649, 270] width 293 height 28
paste input "Rosette Health – Better communication, better care | Hoping for your advice"
type input "Rosette Health – Better communication, better care | Hoping for your advice"
click at [512, 390] on span "Dear NAME," at bounding box center [538, 388] width 53 height 11
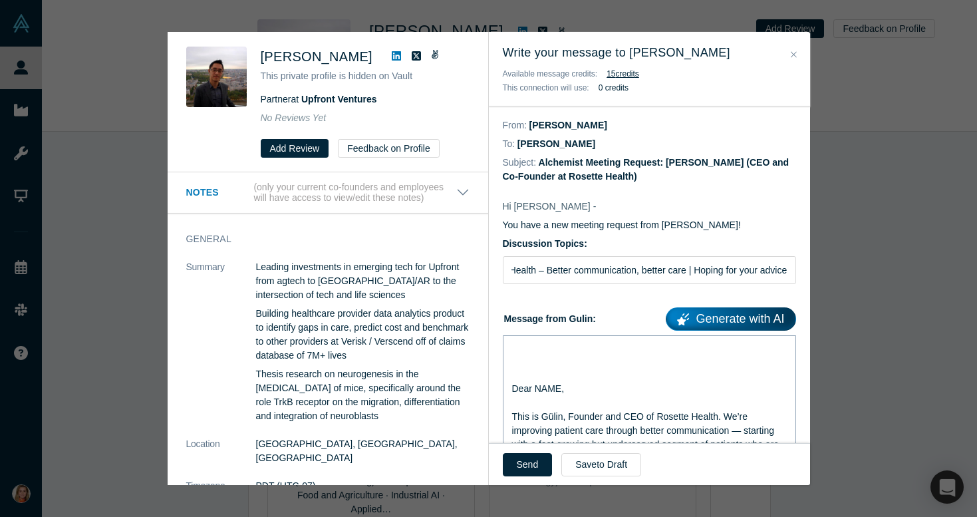
scroll to position [0, 0]
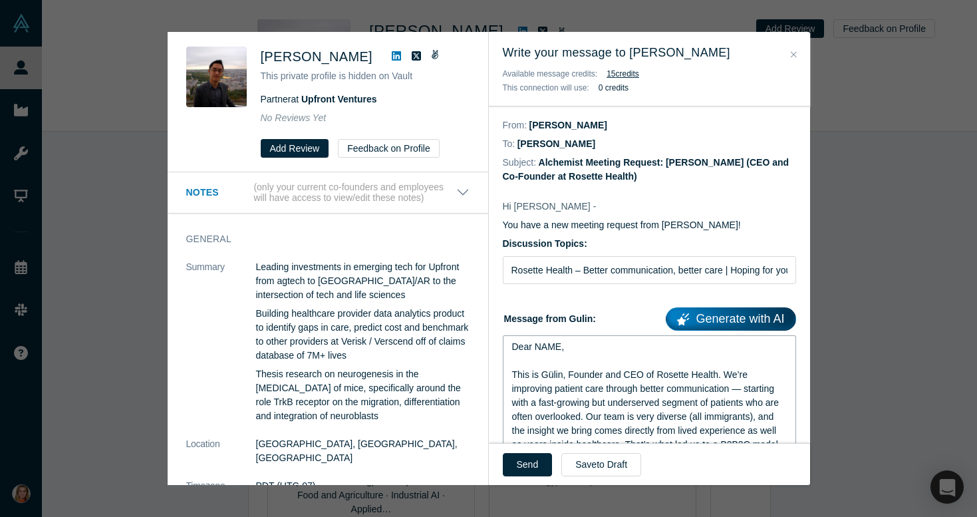
click at [560, 349] on span "Dear NAME," at bounding box center [538, 346] width 53 height 11
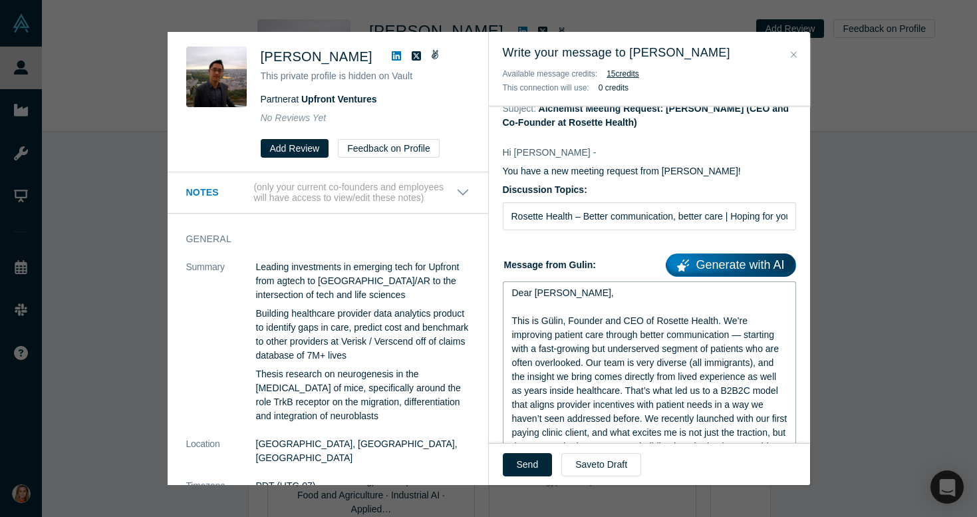
scroll to position [68, 0]
